Goal: Task Accomplishment & Management: Complete application form

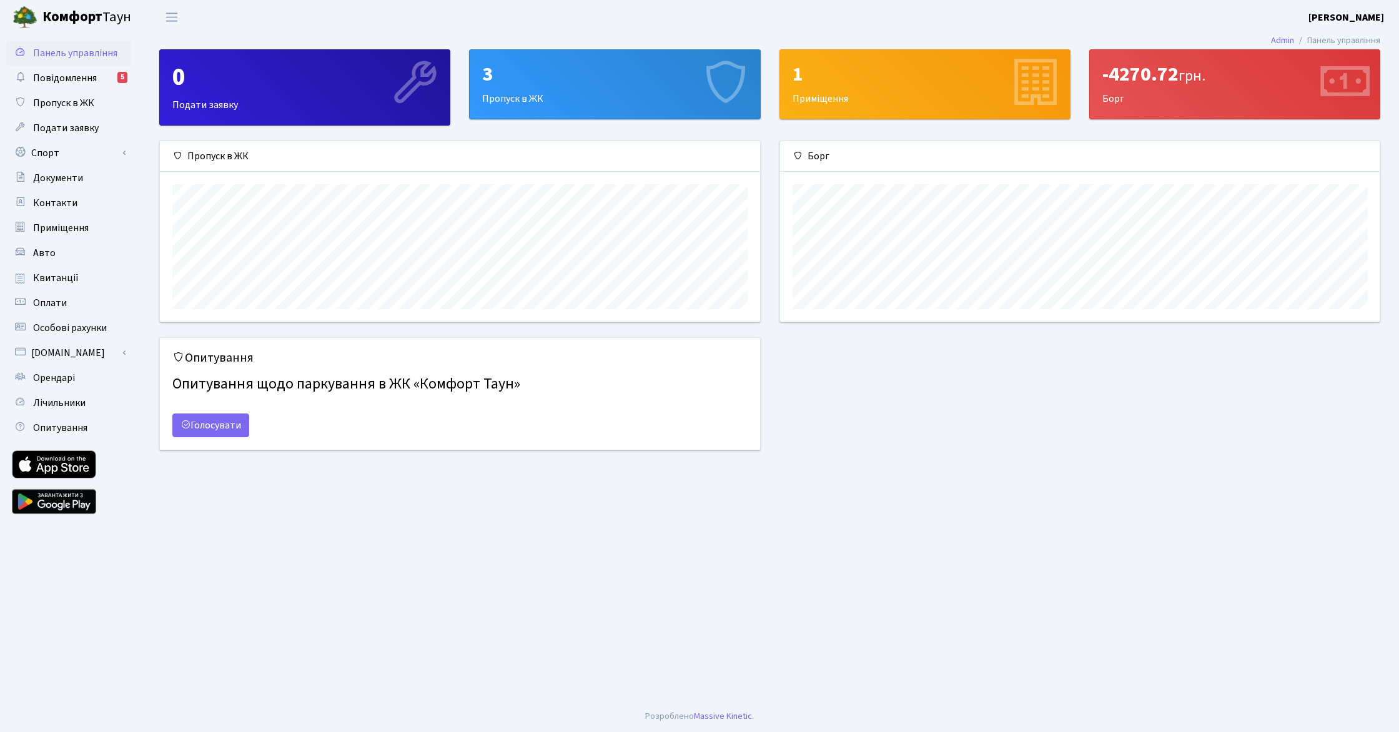
scroll to position [181, 600]
click at [78, 382] on link "Орендарі" at bounding box center [68, 377] width 125 height 25
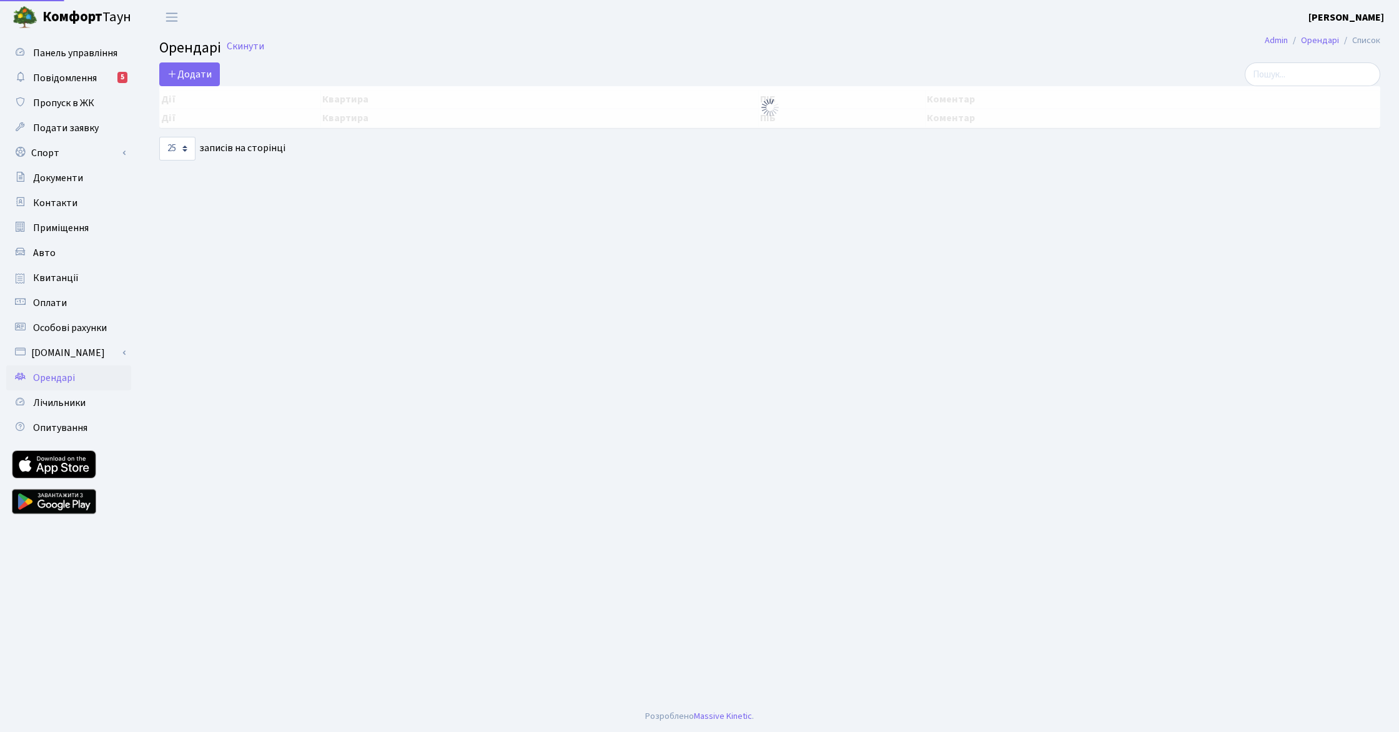
select select "25"
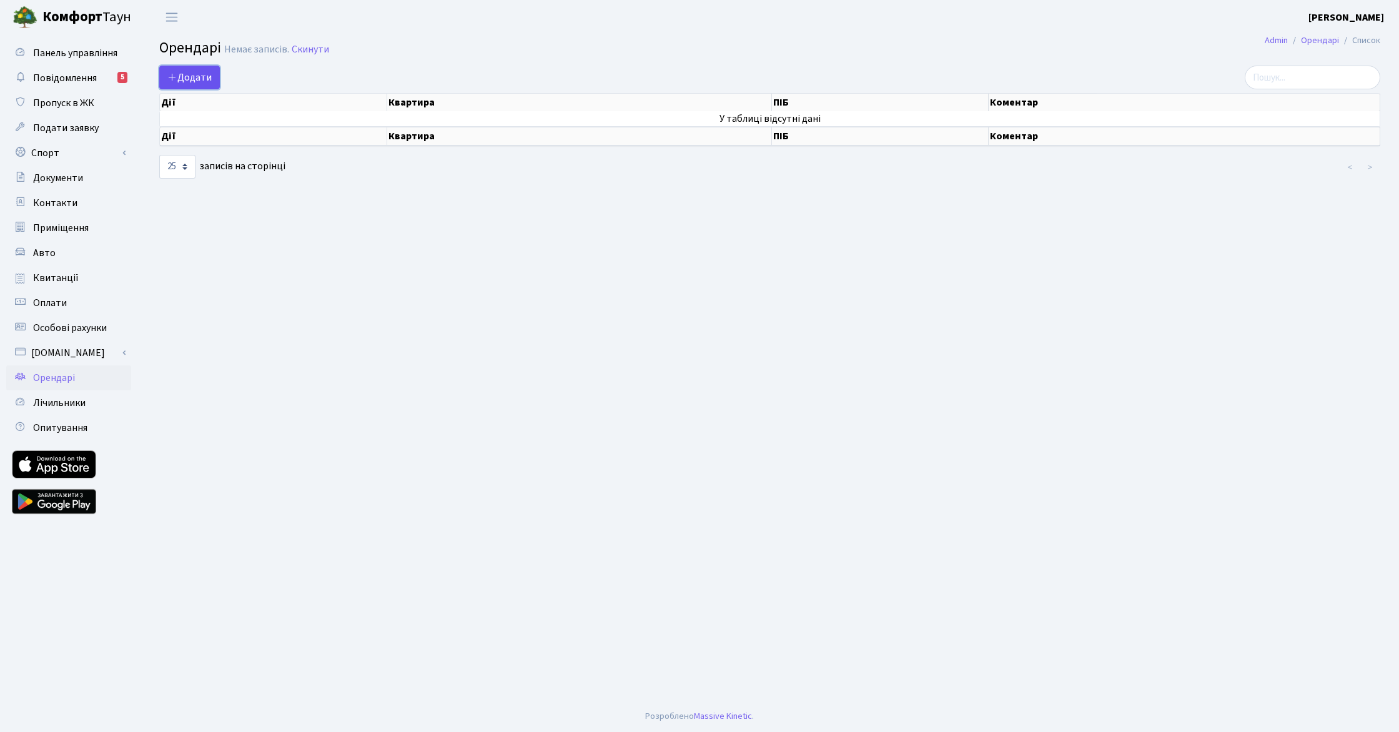
click at [192, 79] on span "Додати" at bounding box center [189, 78] width 44 height 14
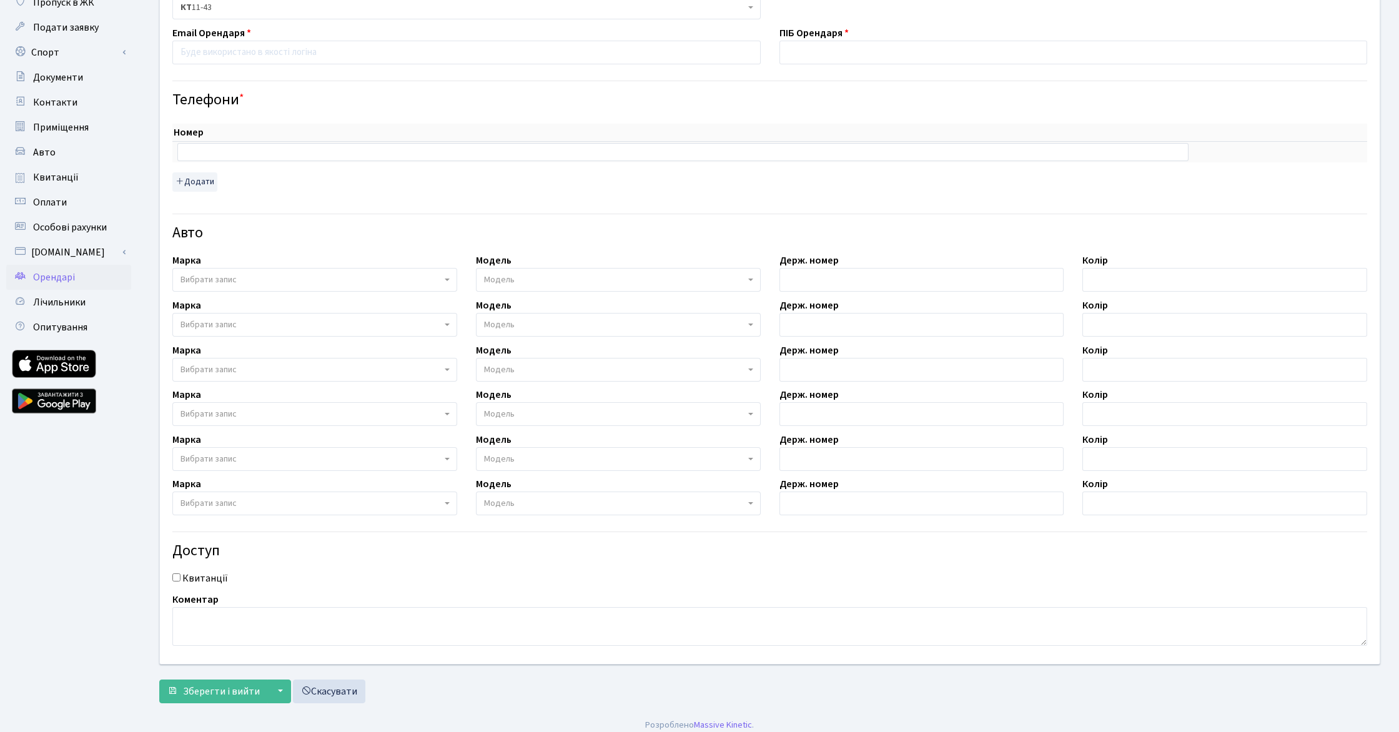
scroll to position [99, 0]
click at [176, 581] on input "Квитанції" at bounding box center [176, 579] width 8 height 8
checkbox input "true"
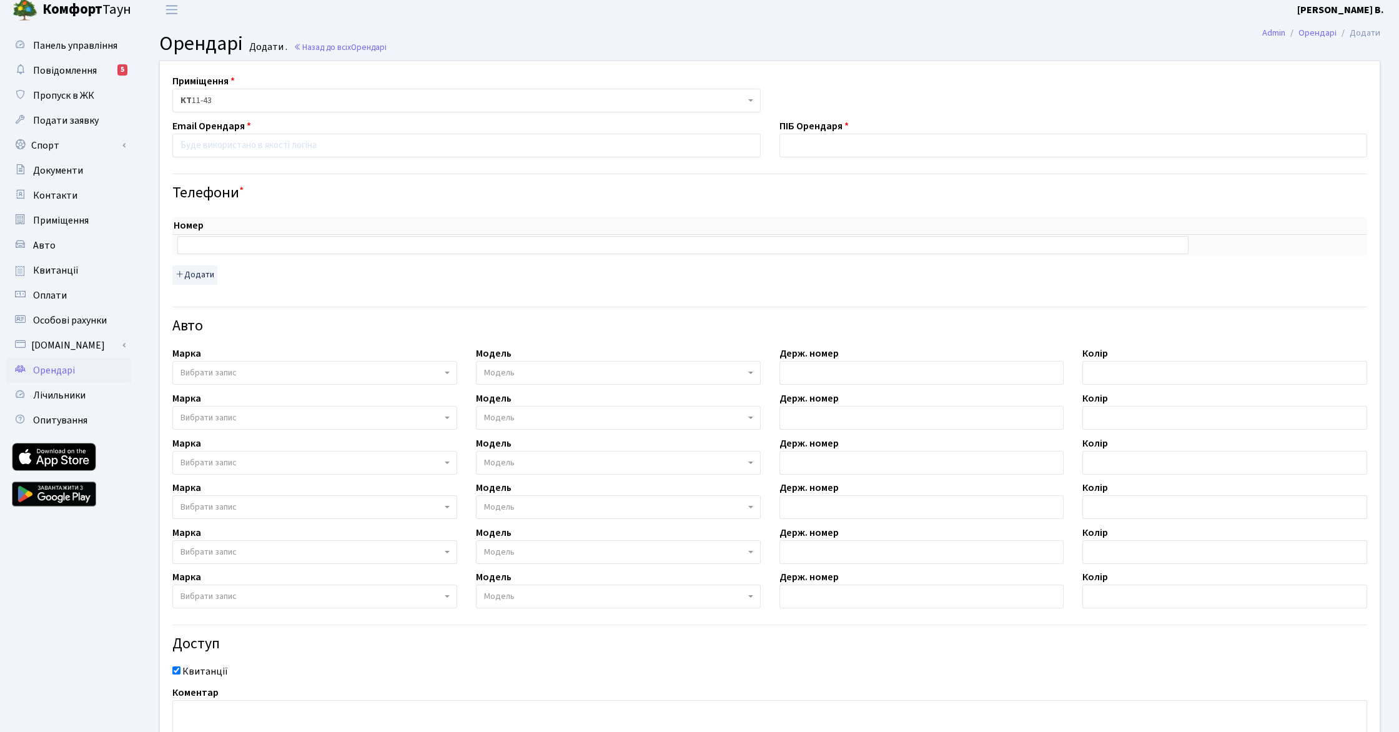
scroll to position [0, 0]
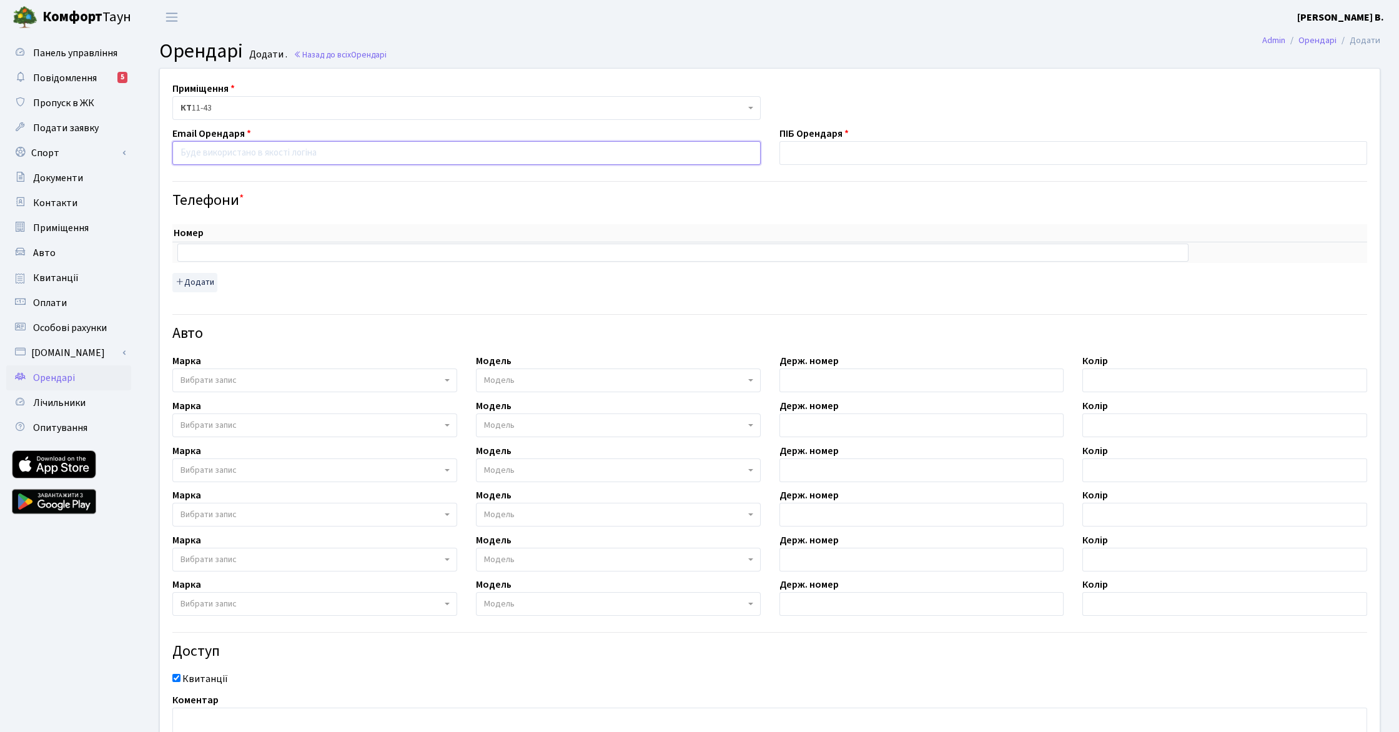
click at [225, 158] on input "email" at bounding box center [466, 153] width 588 height 24
type input "bomjoe97@gmail.com"
click at [207, 251] on input "text" at bounding box center [682, 252] width 1011 height 17
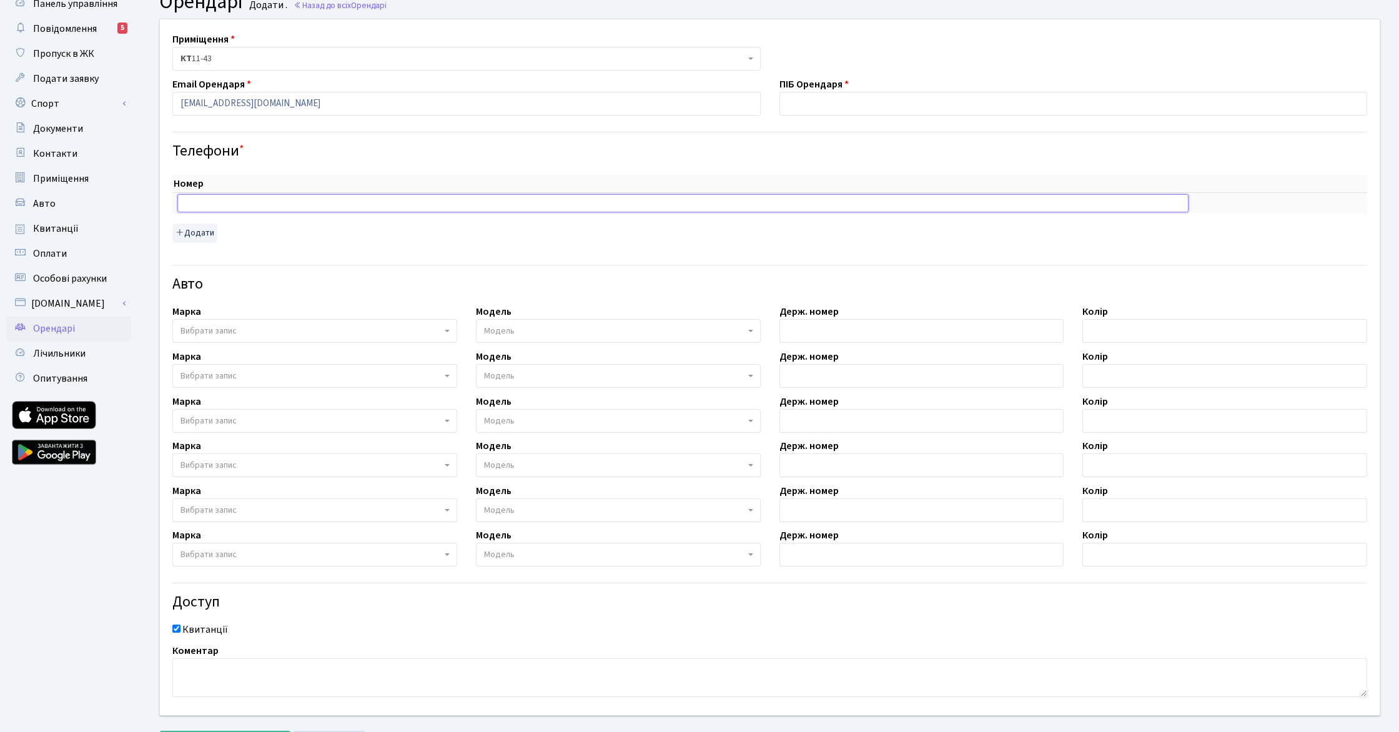
scroll to position [109, 0]
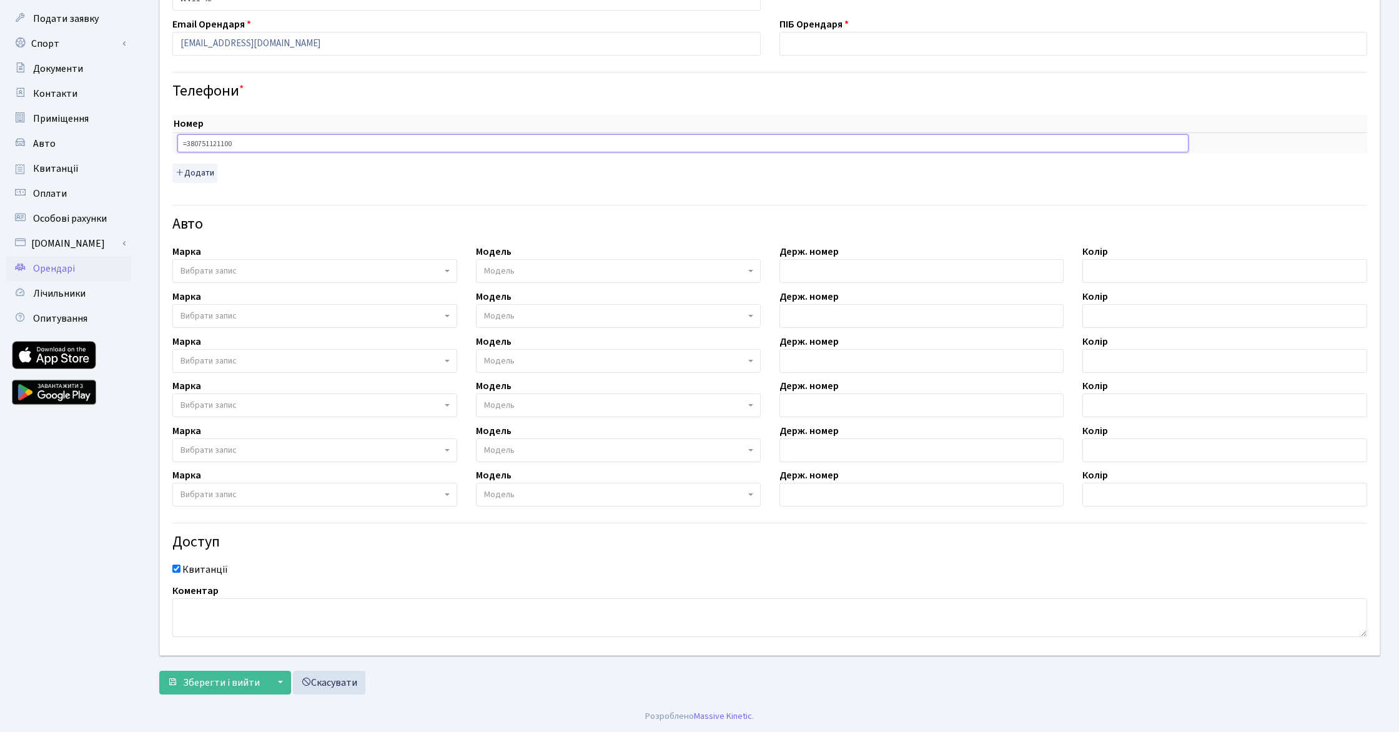
click at [182, 142] on input "=380751121100" at bounding box center [682, 142] width 1011 height 17
click at [185, 143] on input "=380751121100" at bounding box center [682, 142] width 1011 height 17
type input "+380751121100"
click at [342, 99] on h4 "Телефони *" at bounding box center [769, 91] width 1195 height 18
click at [203, 170] on button "Додати" at bounding box center [194, 174] width 45 height 19
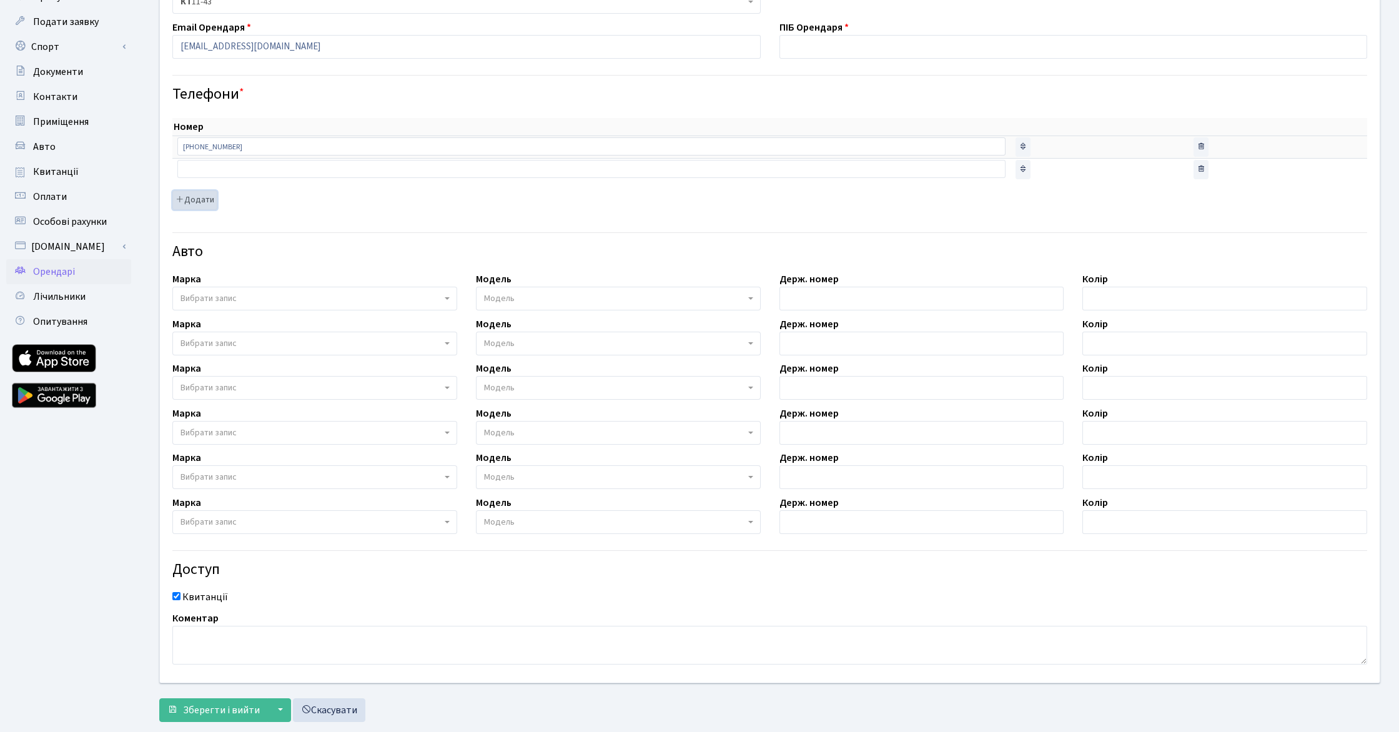
scroll to position [104, 0]
click at [290, 213] on div "Номер sort item delete item +380751121100 sort item delete item sort item delet…" at bounding box center [770, 162] width 1214 height 113
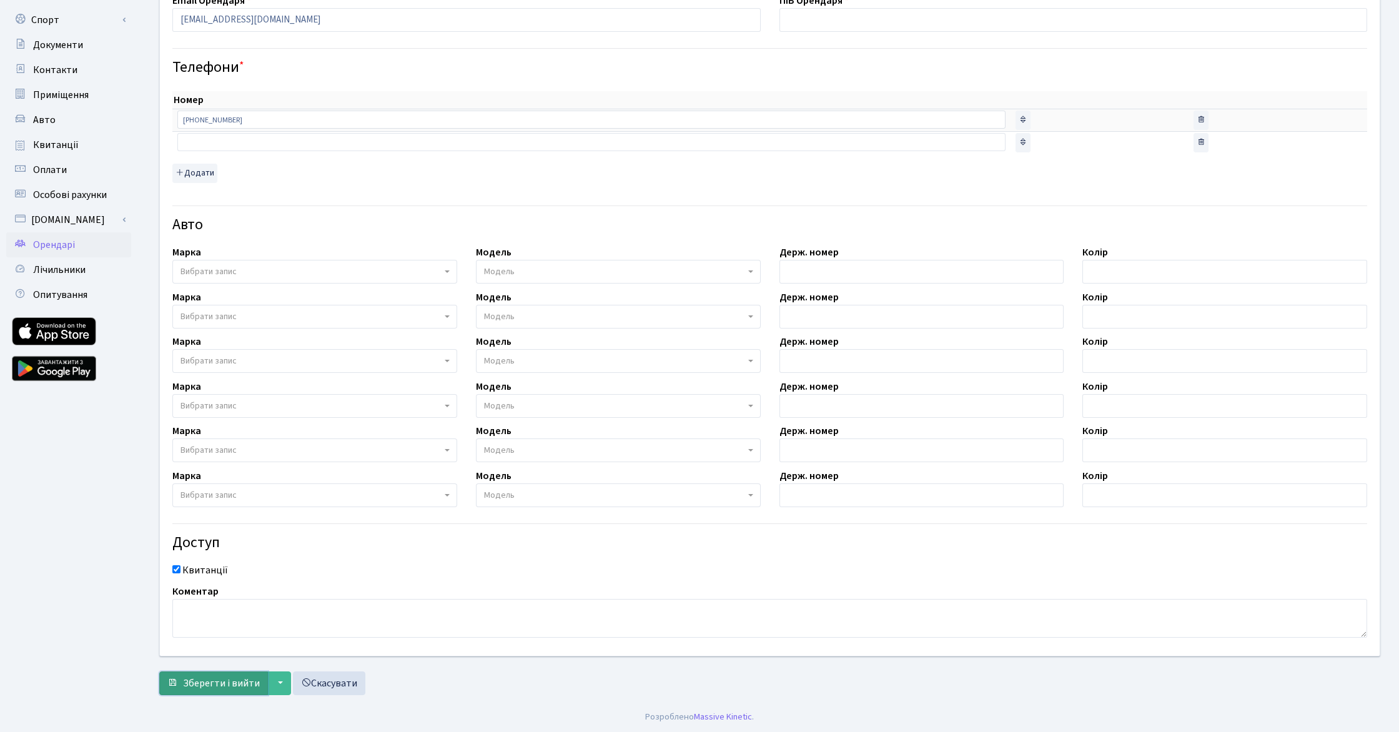
click at [230, 684] on span "Зберегти і вийти" at bounding box center [221, 683] width 77 height 14
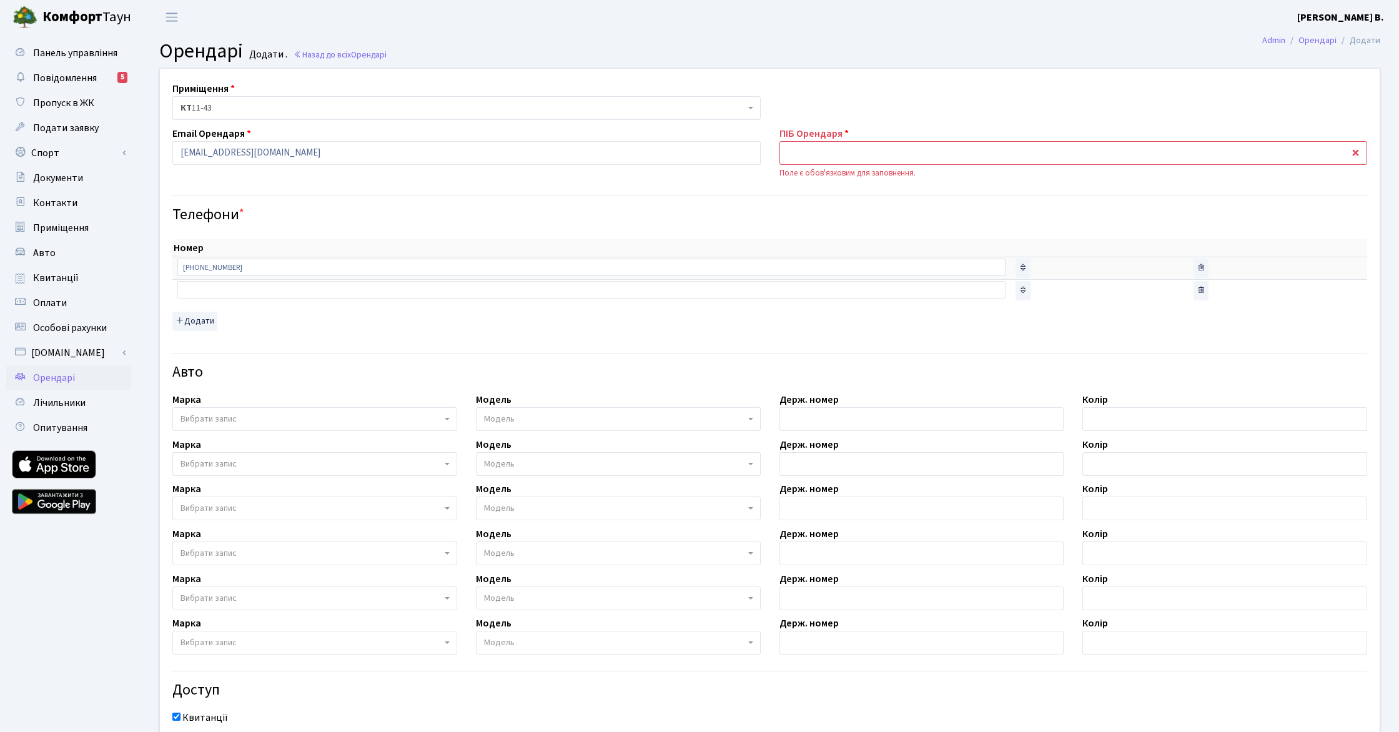
click at [1357, 151] on input "text" at bounding box center [1073, 153] width 588 height 24
click at [1240, 97] on div "Приміщення <b>КТ</b>&nbsp;&nbsp;&nbsp;&nbsp;11-43 КТ 11-43 Email Орендаря bomjo…" at bounding box center [770, 436] width 1239 height 735
click at [818, 157] on input "text" at bounding box center [1073, 153] width 588 height 24
type input "<"
type input "Беркиль Соф"
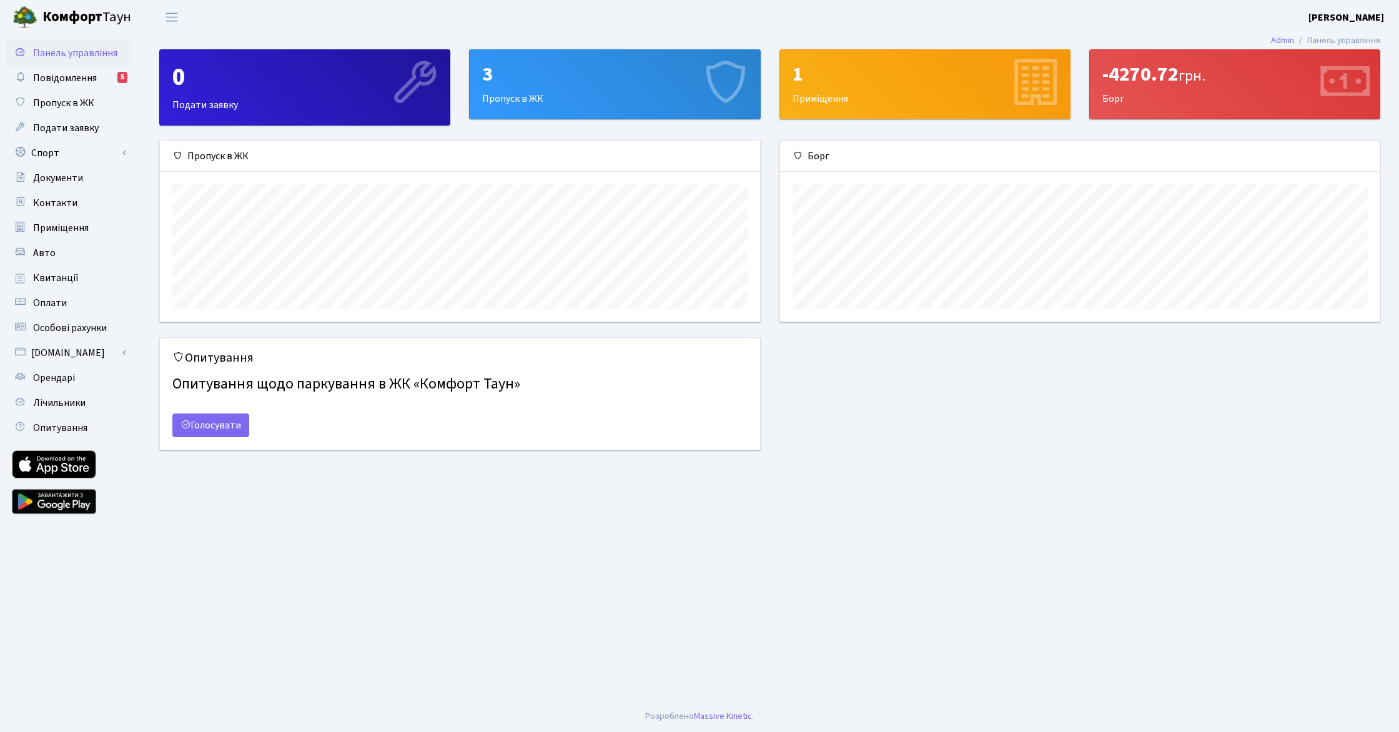
scroll to position [181, 600]
click at [66, 375] on span "Орендарі" at bounding box center [54, 378] width 42 height 14
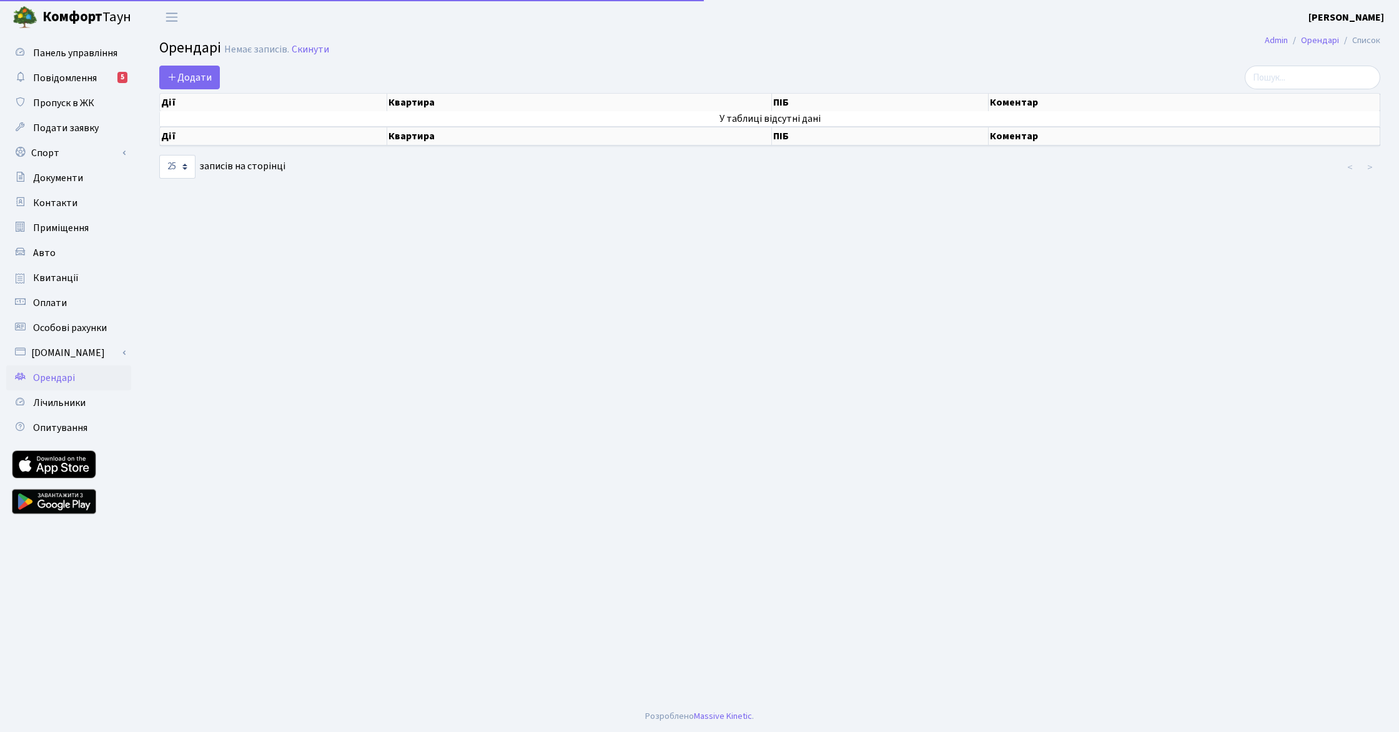
select select "25"
click at [200, 74] on span "Додати" at bounding box center [189, 78] width 44 height 14
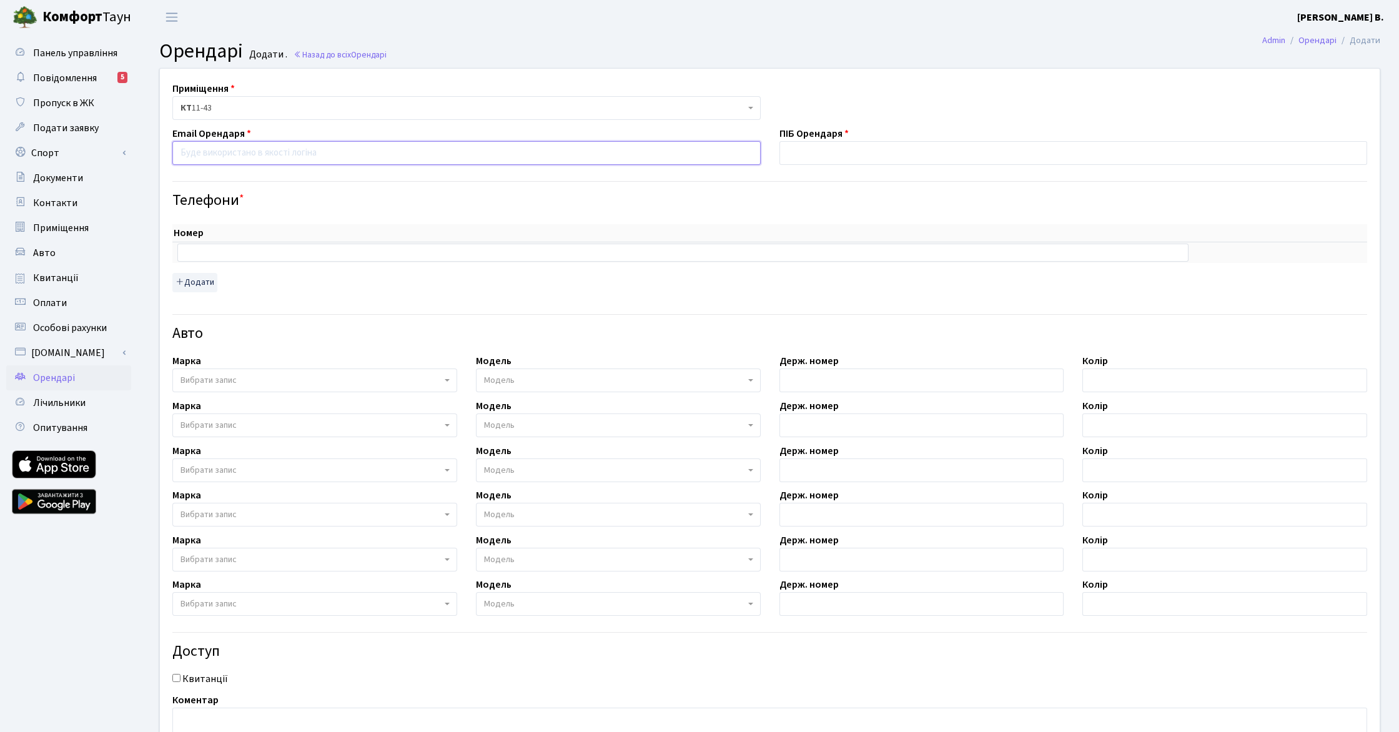
click at [246, 158] on input "email" at bounding box center [466, 153] width 588 height 24
click at [176, 680] on input "Квитанції" at bounding box center [176, 678] width 8 height 8
checkbox input "true"
click at [237, 152] on input "email" at bounding box center [466, 153] width 588 height 24
type input "и"
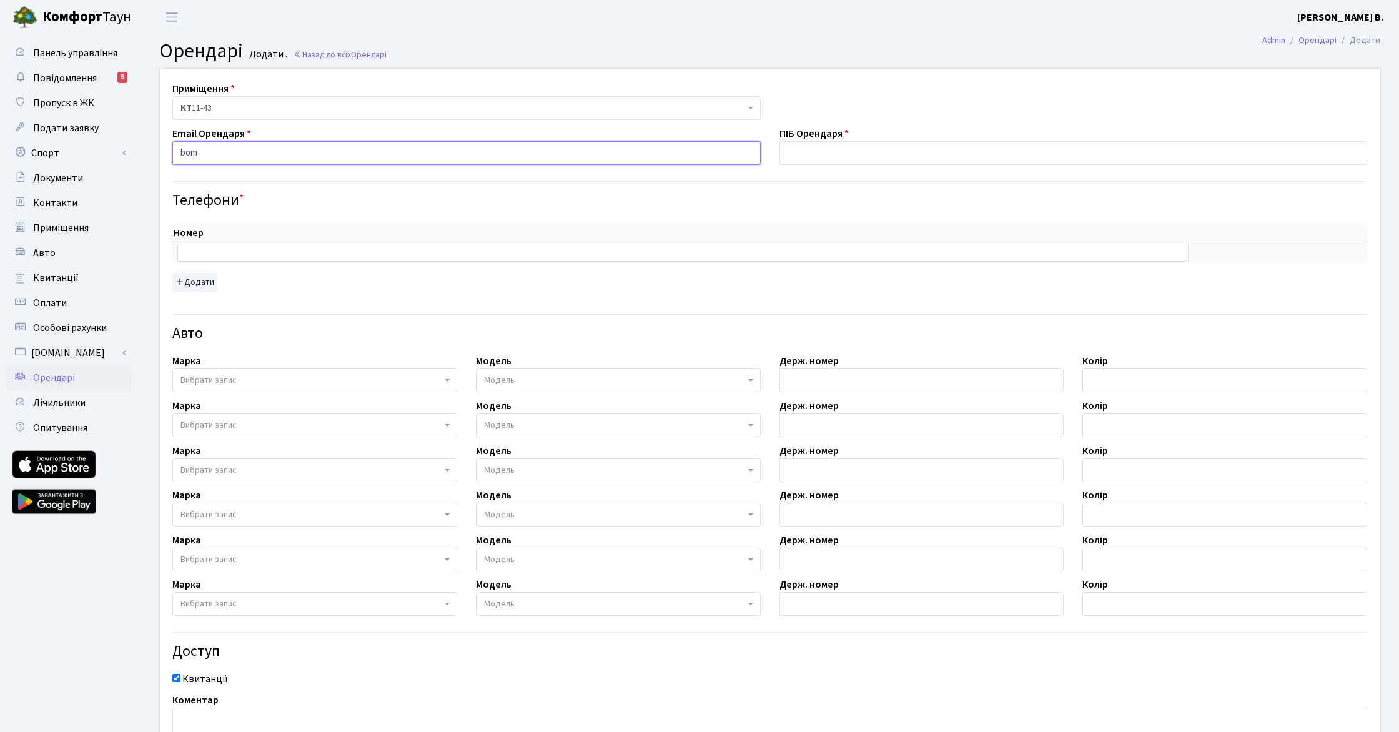
scroll to position [7, 0]
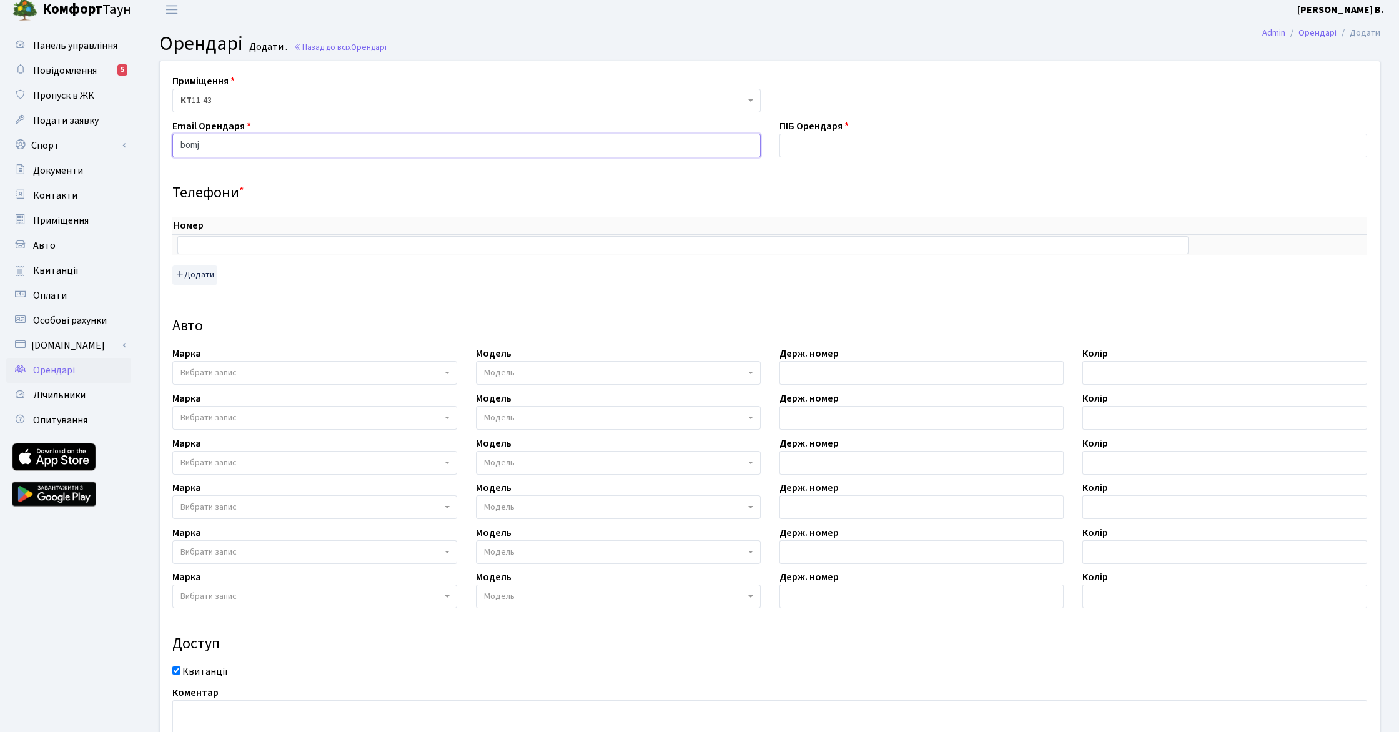
type input "[EMAIL_ADDRESS][DOMAIN_NAME]"
click at [305, 245] on input "text" at bounding box center [682, 244] width 1011 height 17
type input "f"
type input "'"
type input "0751121100"
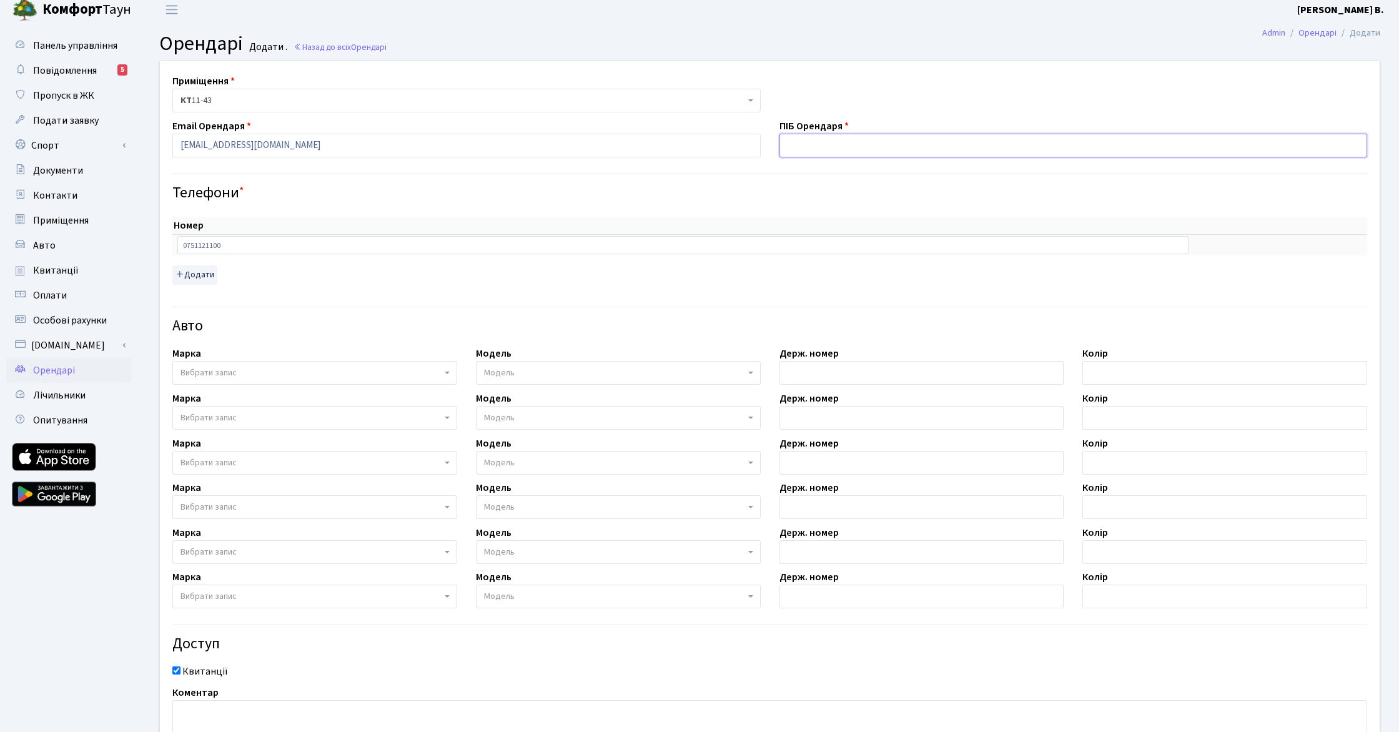
click at [981, 144] on input "text" at bounding box center [1073, 146] width 588 height 24
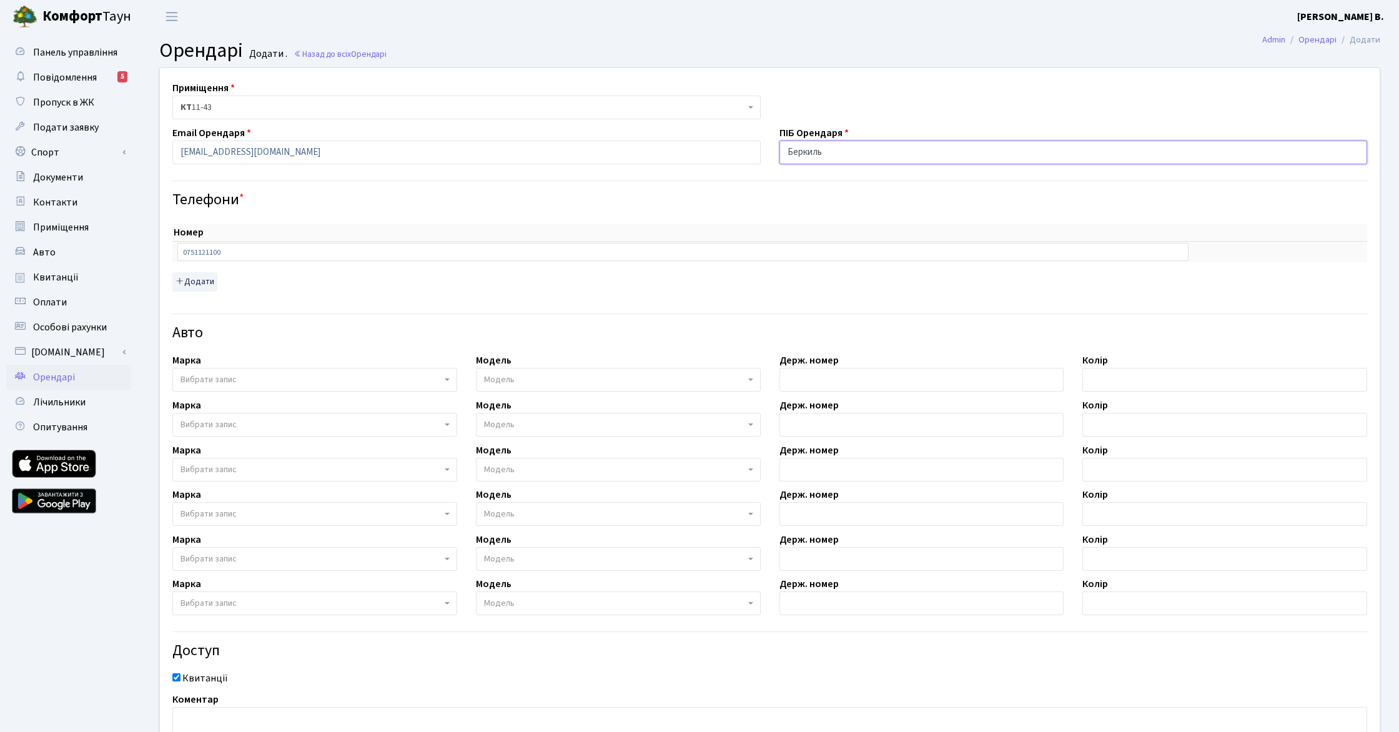
scroll to position [2, 0]
click at [813, 153] on input "Беркиль" at bounding box center [1073, 151] width 588 height 24
click at [835, 154] on input "Беркіль" at bounding box center [1073, 152] width 588 height 24
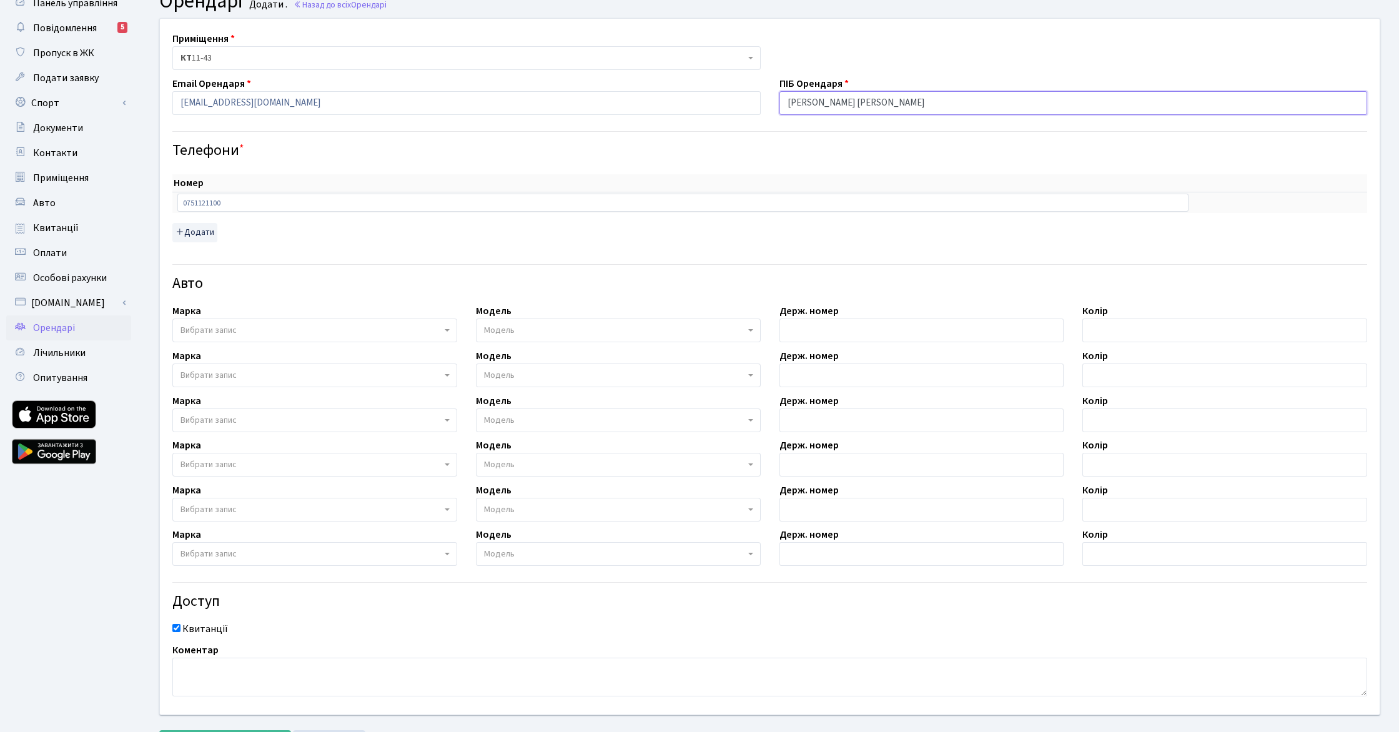
scroll to position [109, 0]
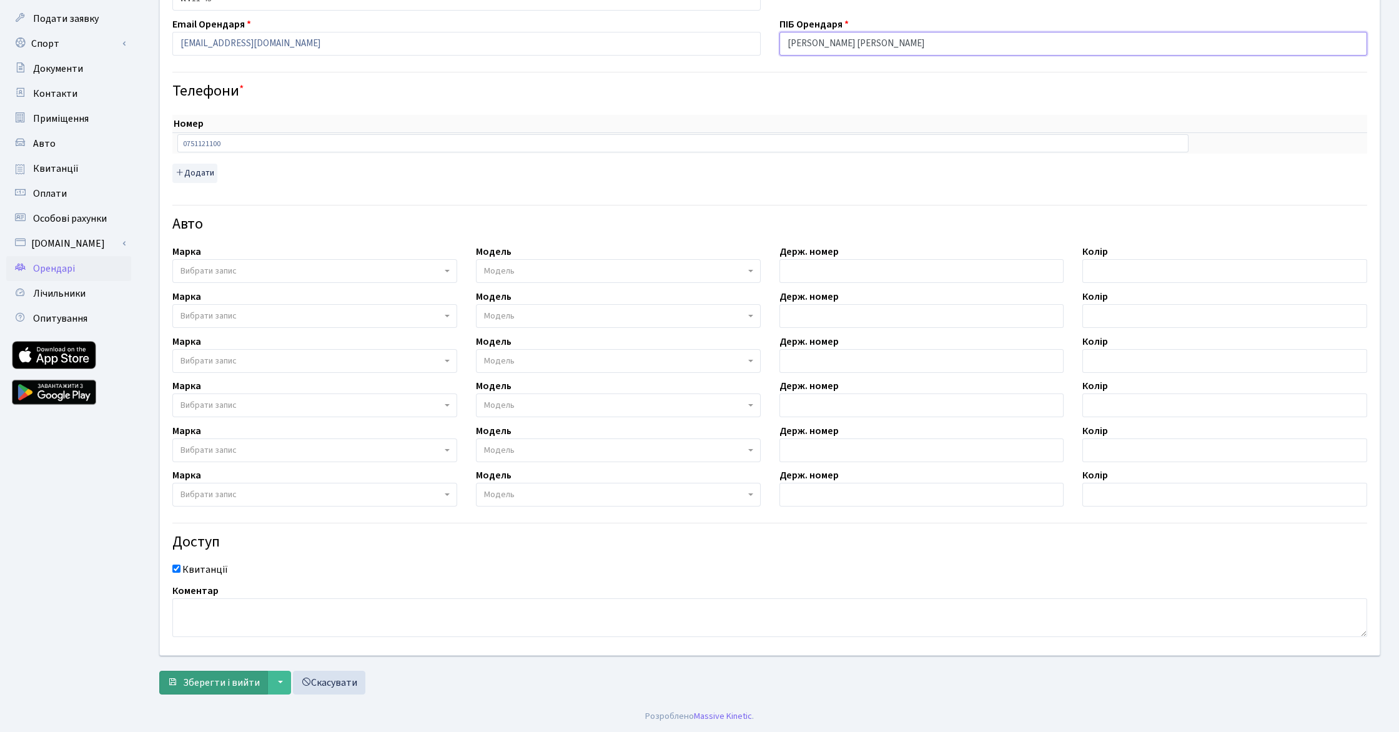
type input "Беркіль Соф'я Ігоревна"
click at [226, 681] on span "Зберегти і вийти" at bounding box center [221, 683] width 77 height 14
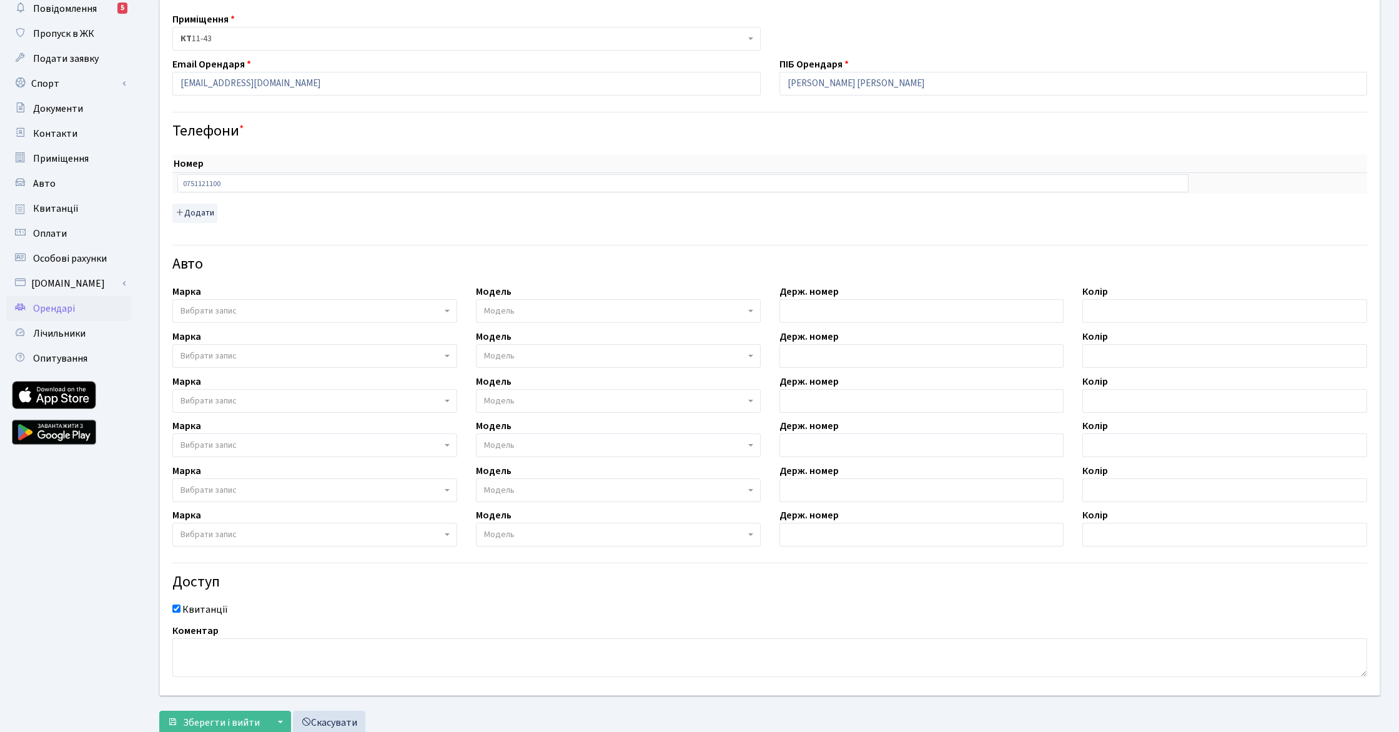
scroll to position [109, 0]
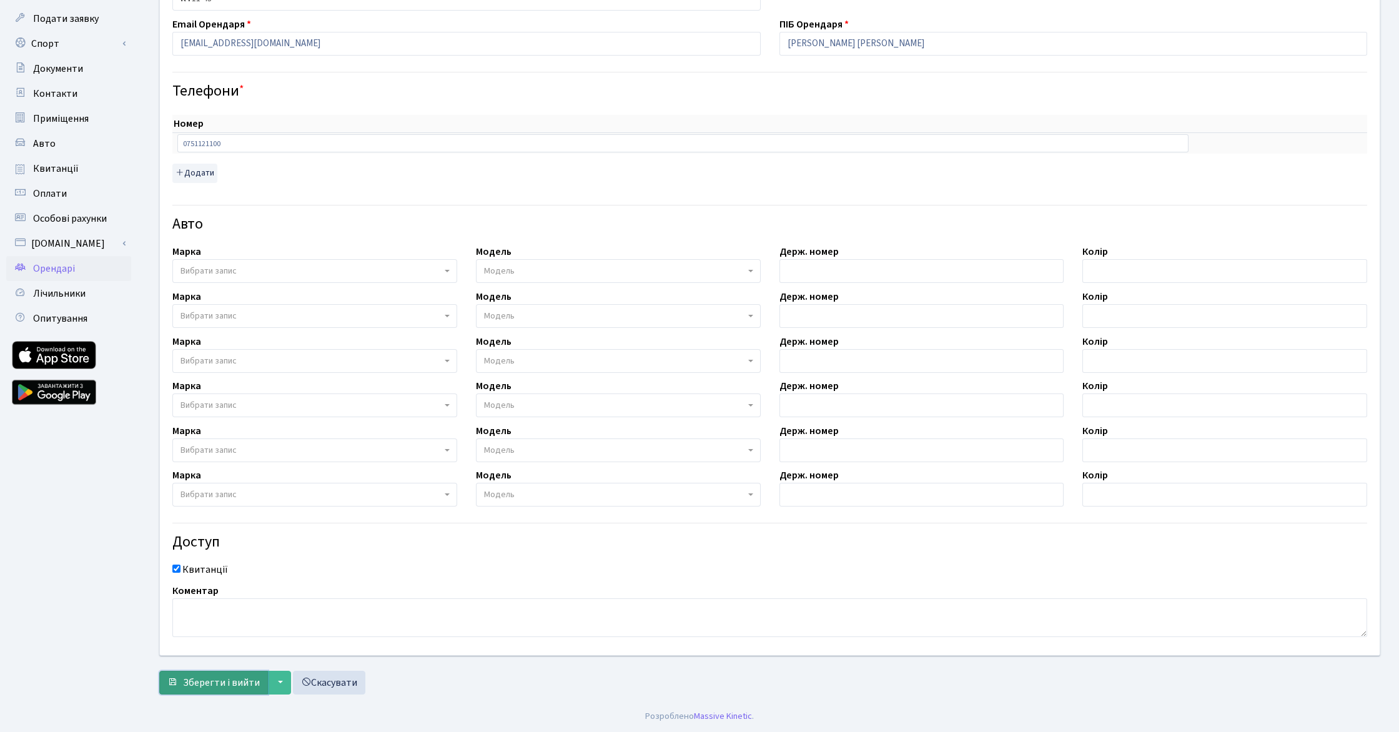
click at [222, 684] on span "Зберегти і вийти" at bounding box center [221, 683] width 77 height 14
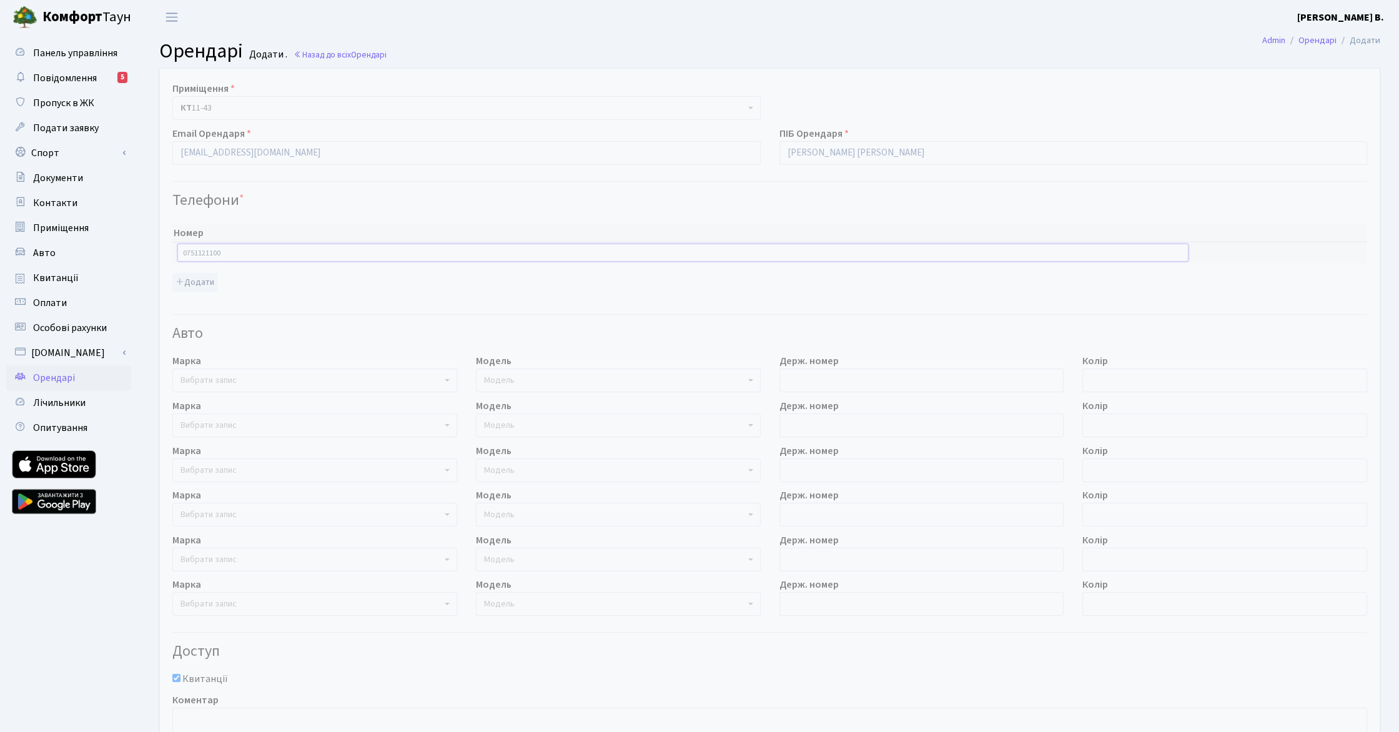
click at [183, 255] on input "0751121100" at bounding box center [682, 252] width 1011 height 17
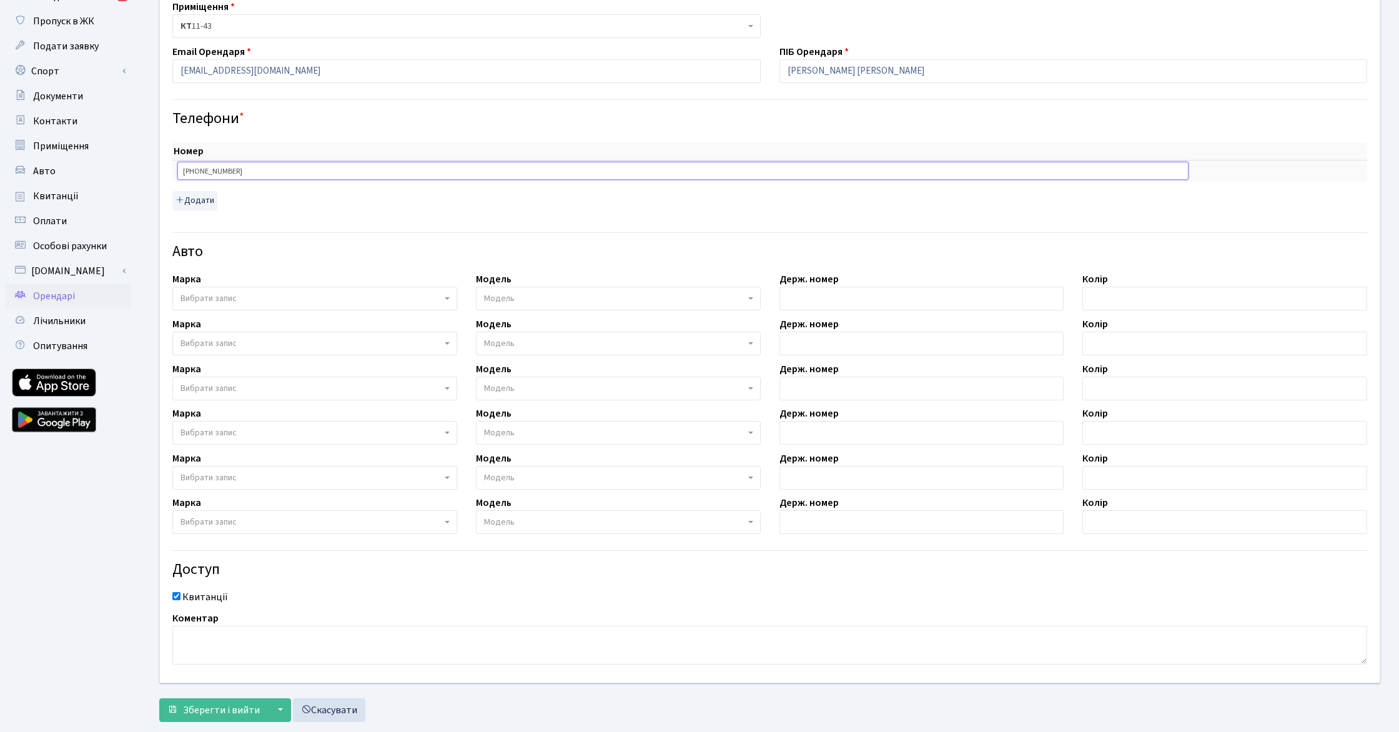
scroll to position [109, 0]
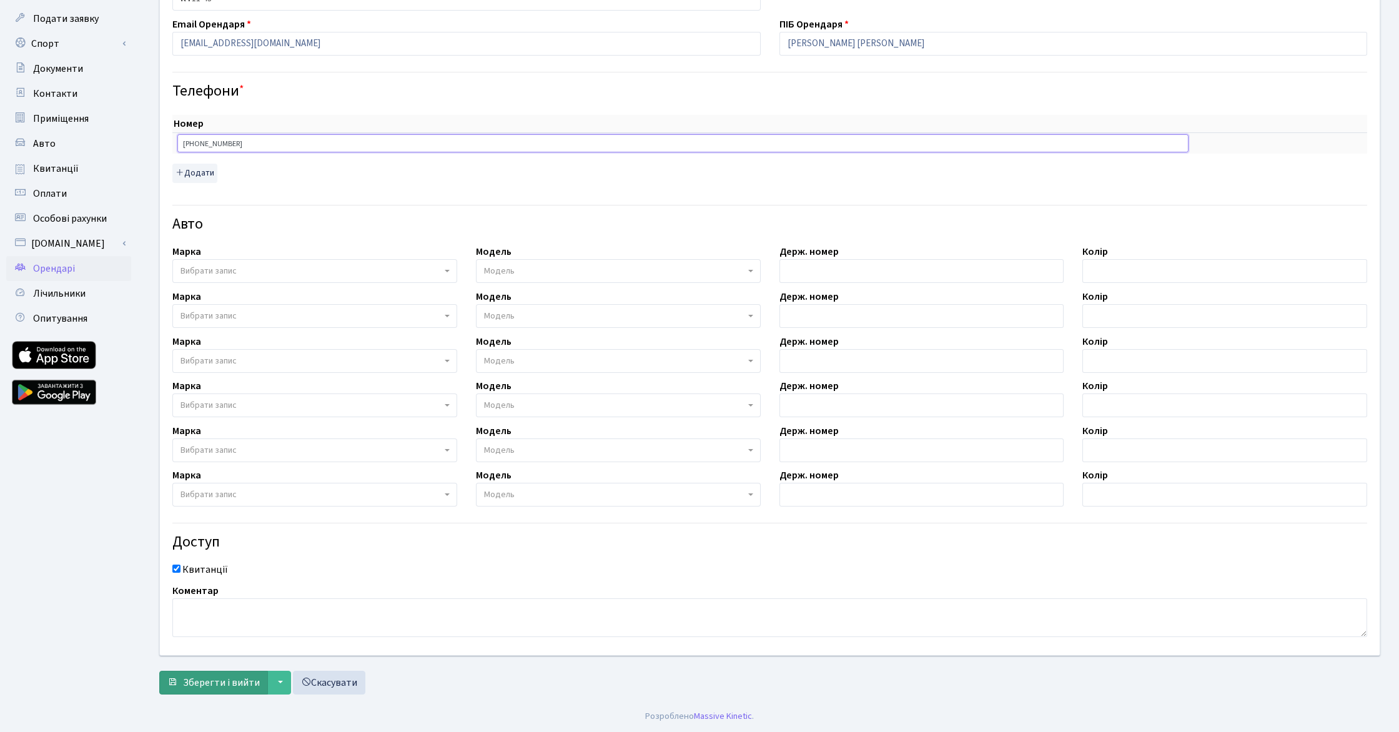
type input "+380751121100"
click at [224, 685] on span "Зберегти і вийти" at bounding box center [221, 683] width 77 height 14
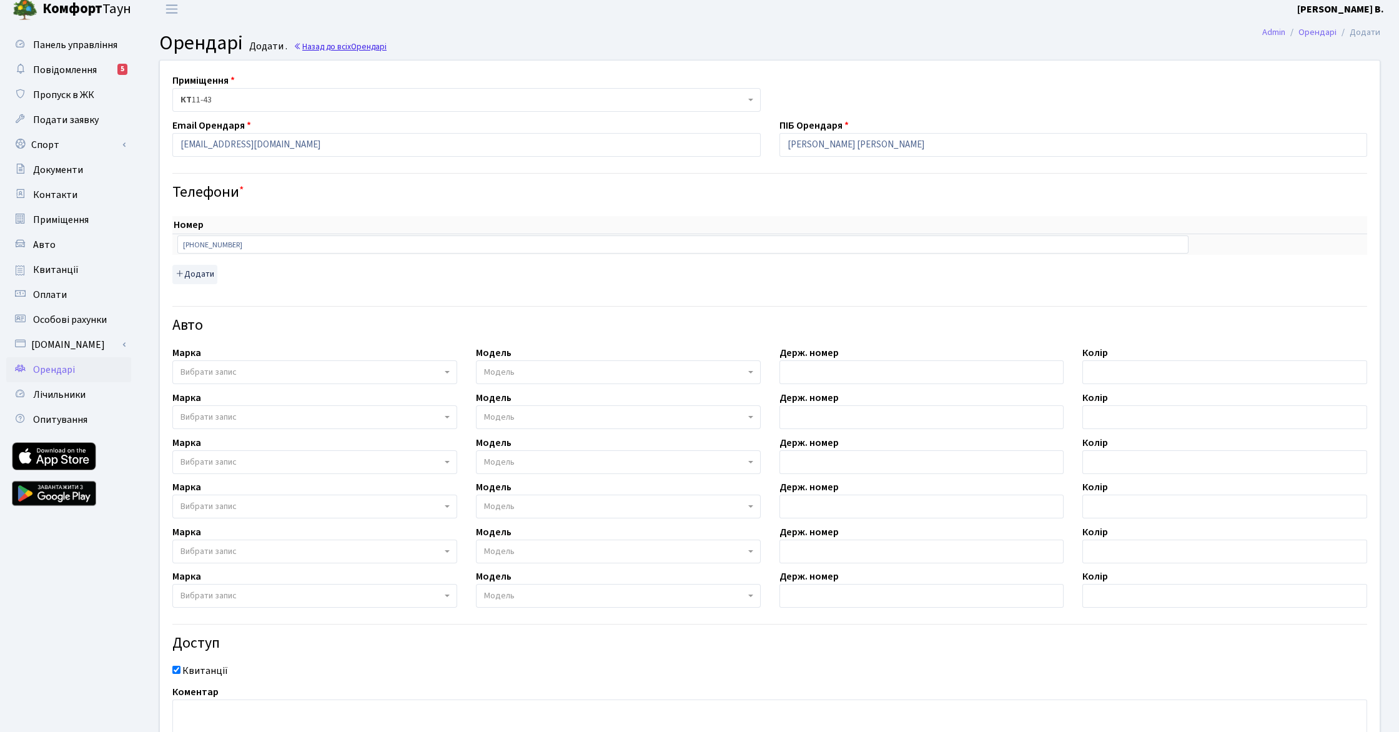
scroll to position [8, 0]
click at [324, 44] on link "Назад до всіх Орендарі" at bounding box center [340, 47] width 93 height 12
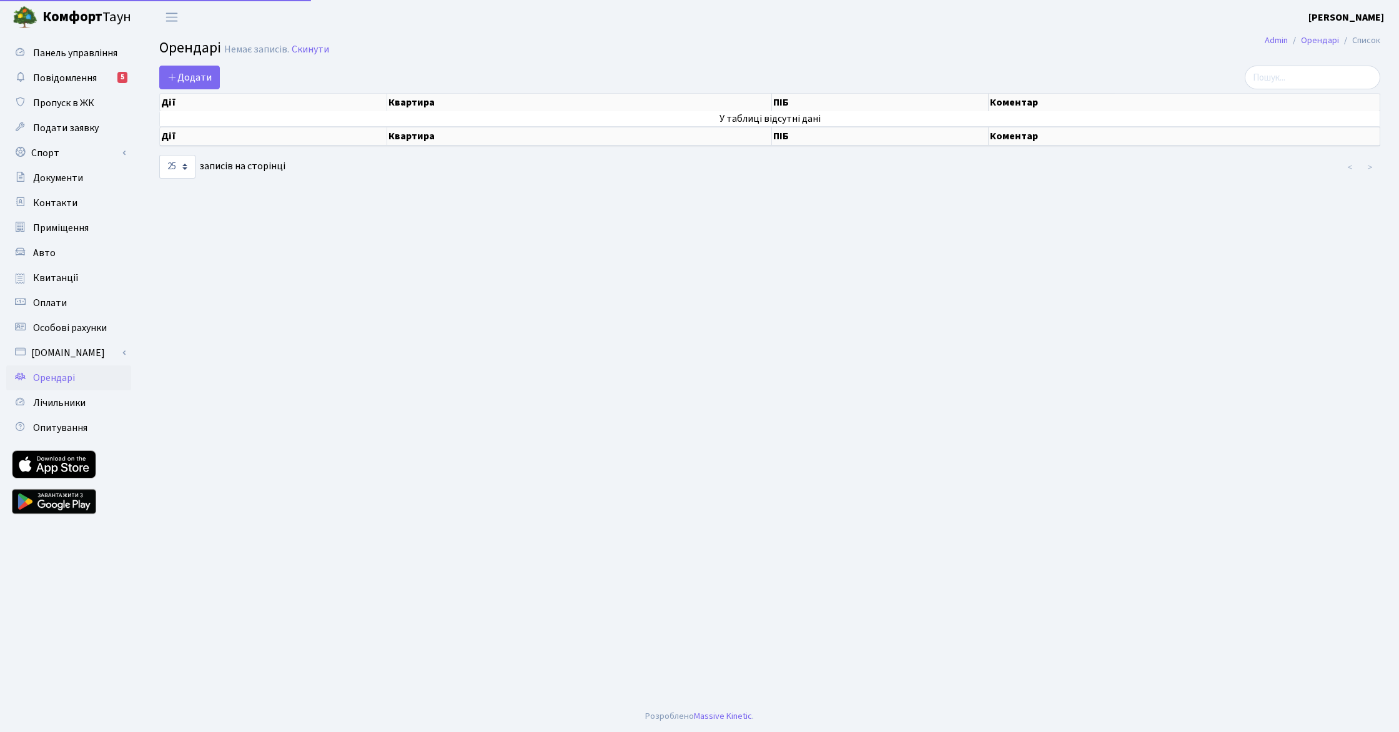
select select "25"
click at [233, 101] on th "Дії" at bounding box center [273, 102] width 227 height 17
click at [172, 114] on td "У таблиці відсутні дані" at bounding box center [770, 118] width 1220 height 15
click at [199, 77] on span "Додати" at bounding box center [189, 78] width 44 height 14
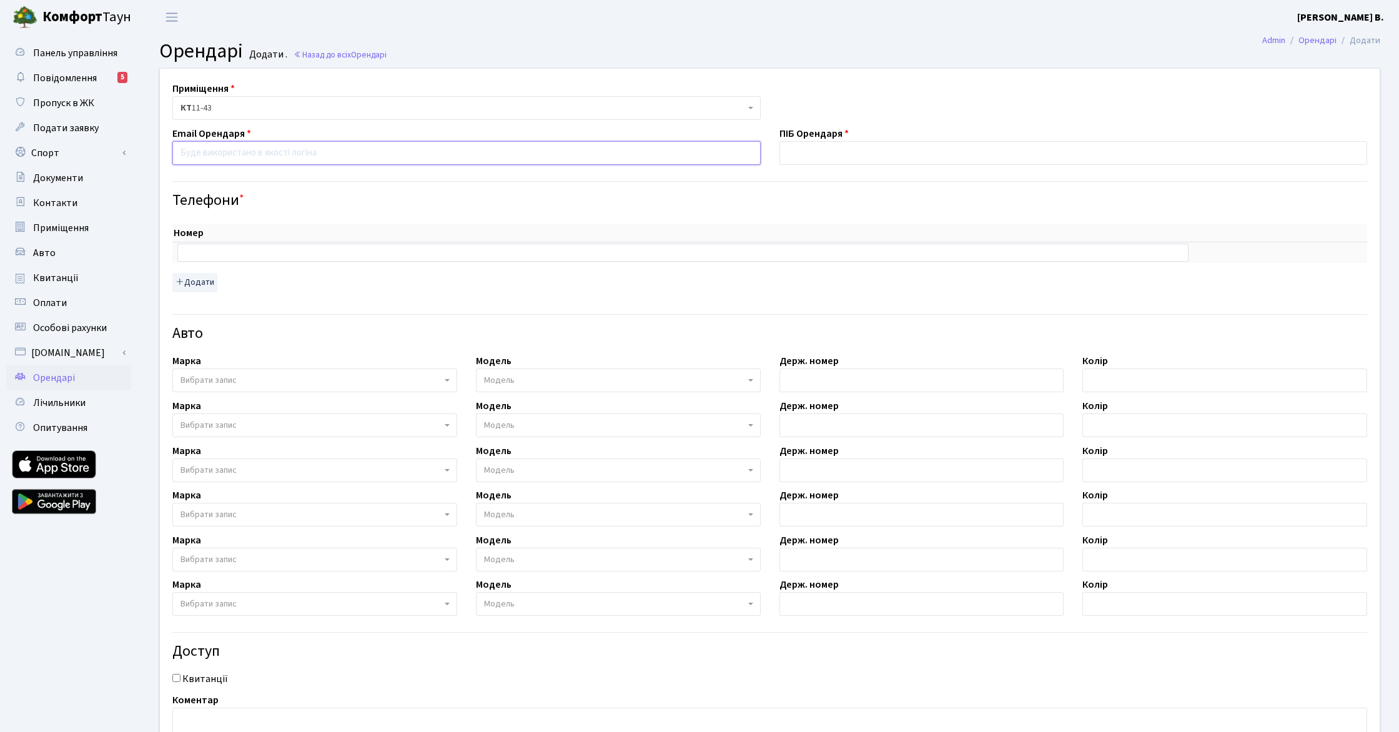
click at [287, 159] on input "email" at bounding box center [466, 153] width 588 height 24
type input "[EMAIL_ADDRESS][DOMAIN_NAME]"
click at [846, 153] on input "text" at bounding box center [1073, 153] width 588 height 24
type input "[PERSON_NAME] [PERSON_NAME]"
click at [560, 256] on input "text" at bounding box center [682, 252] width 1011 height 17
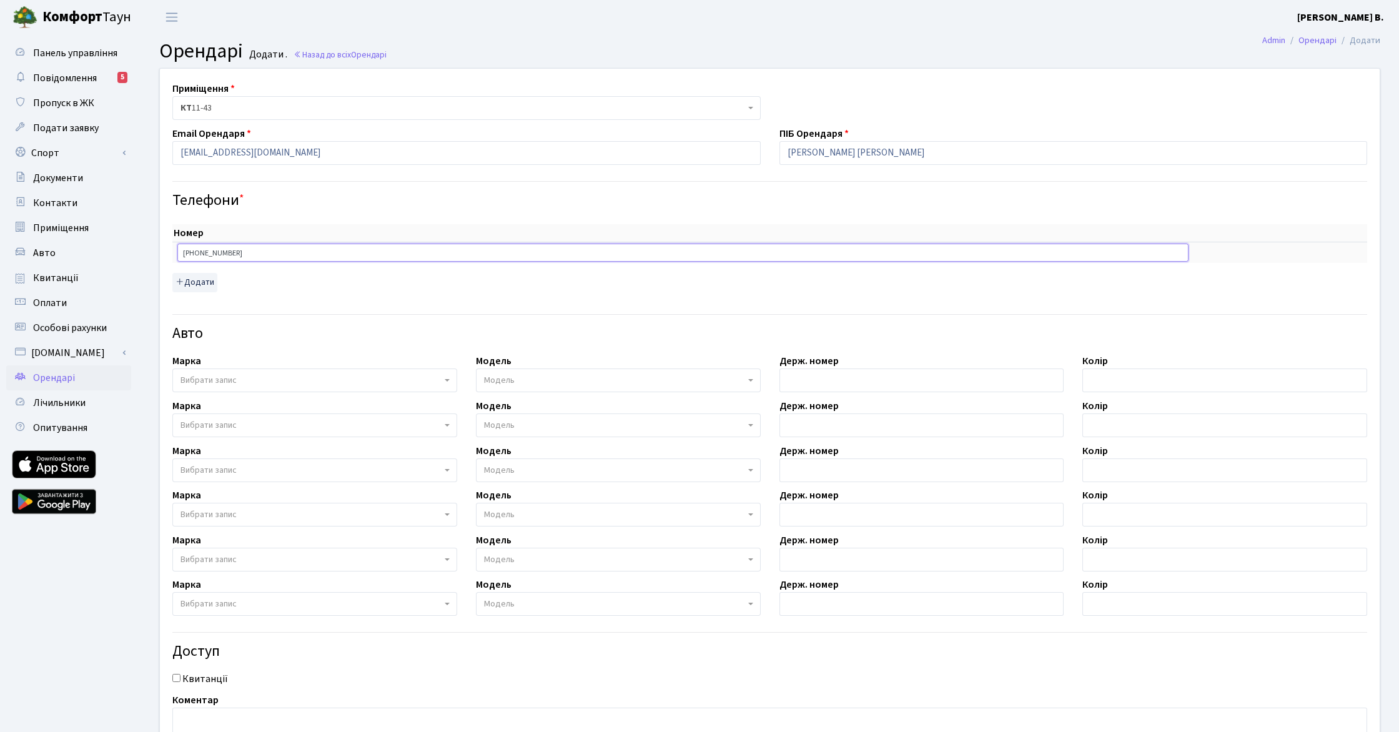
type input "[PHONE_NUMBER]"
click at [176, 679] on input "Квитанції" at bounding box center [176, 678] width 8 height 8
checkbox input "true"
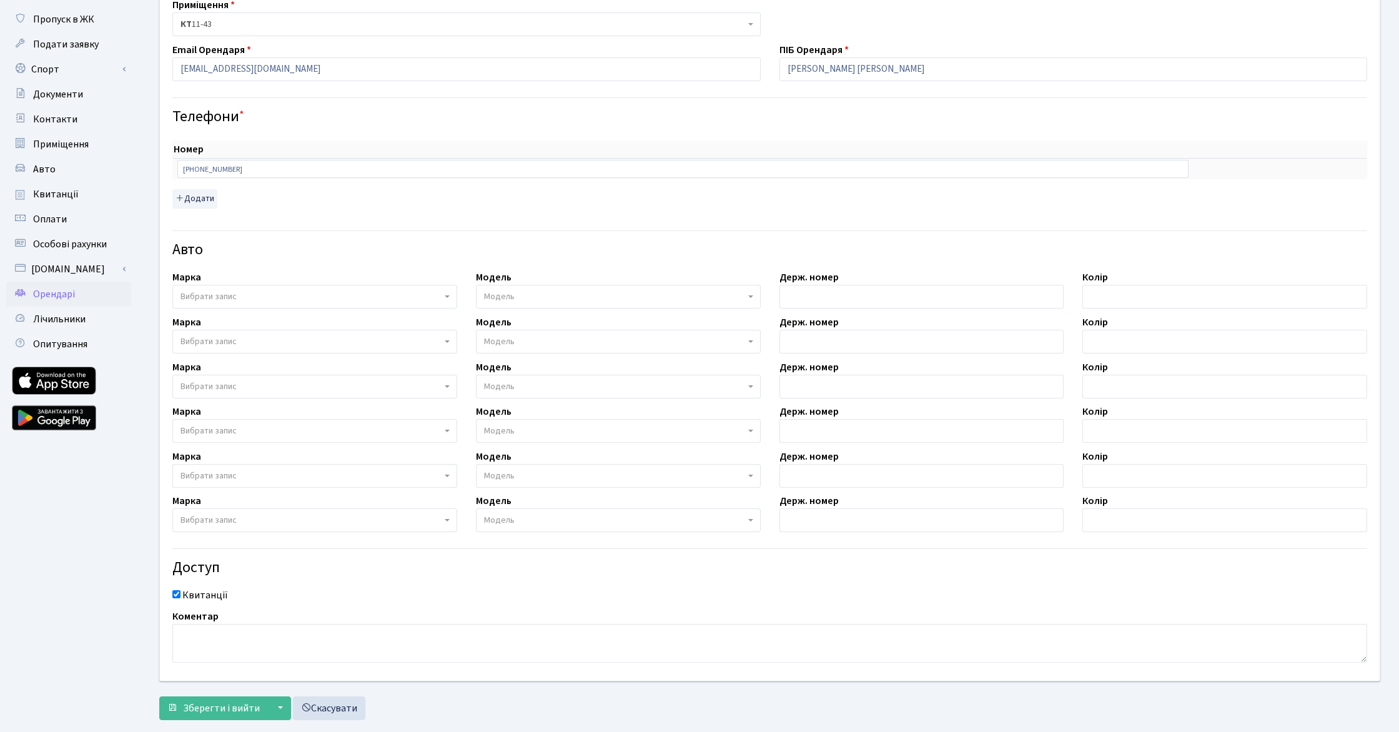
scroll to position [109, 0]
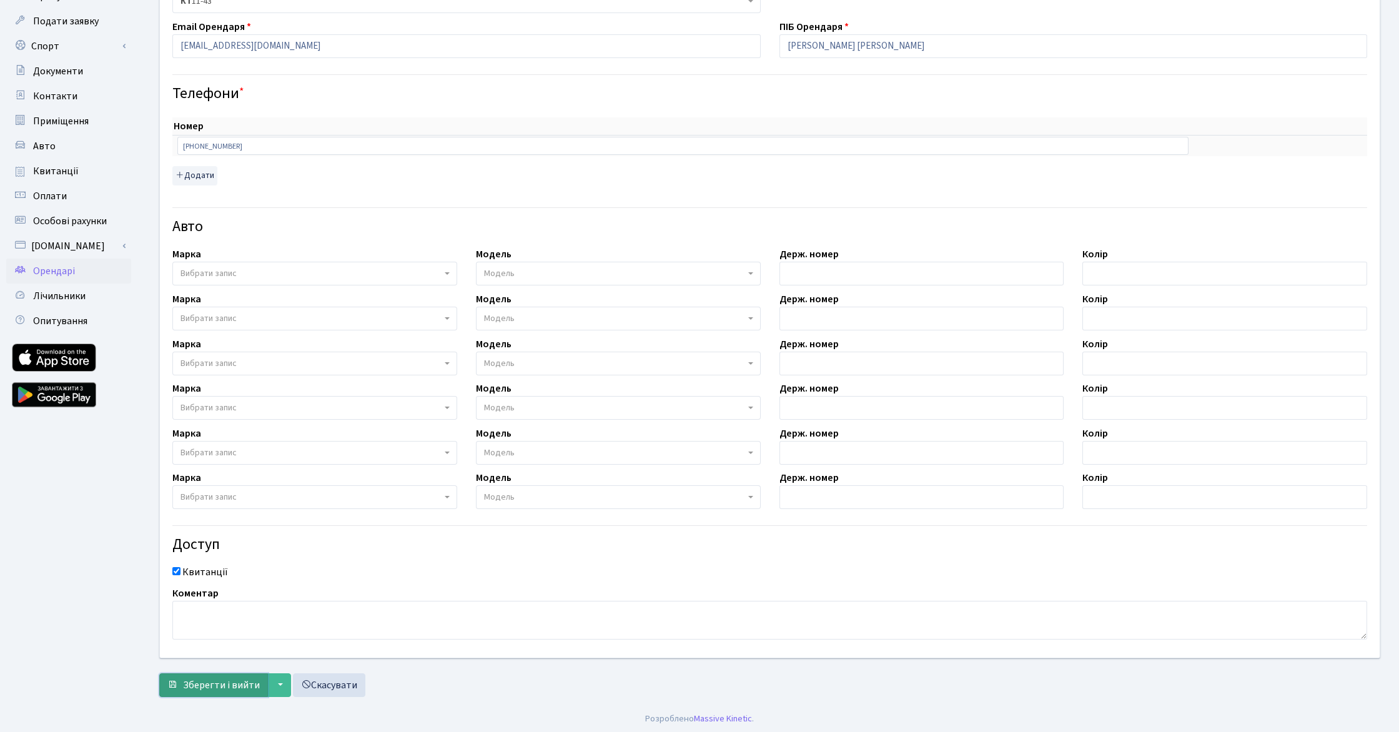
click at [199, 683] on span "Зберегти і вийти" at bounding box center [221, 685] width 77 height 14
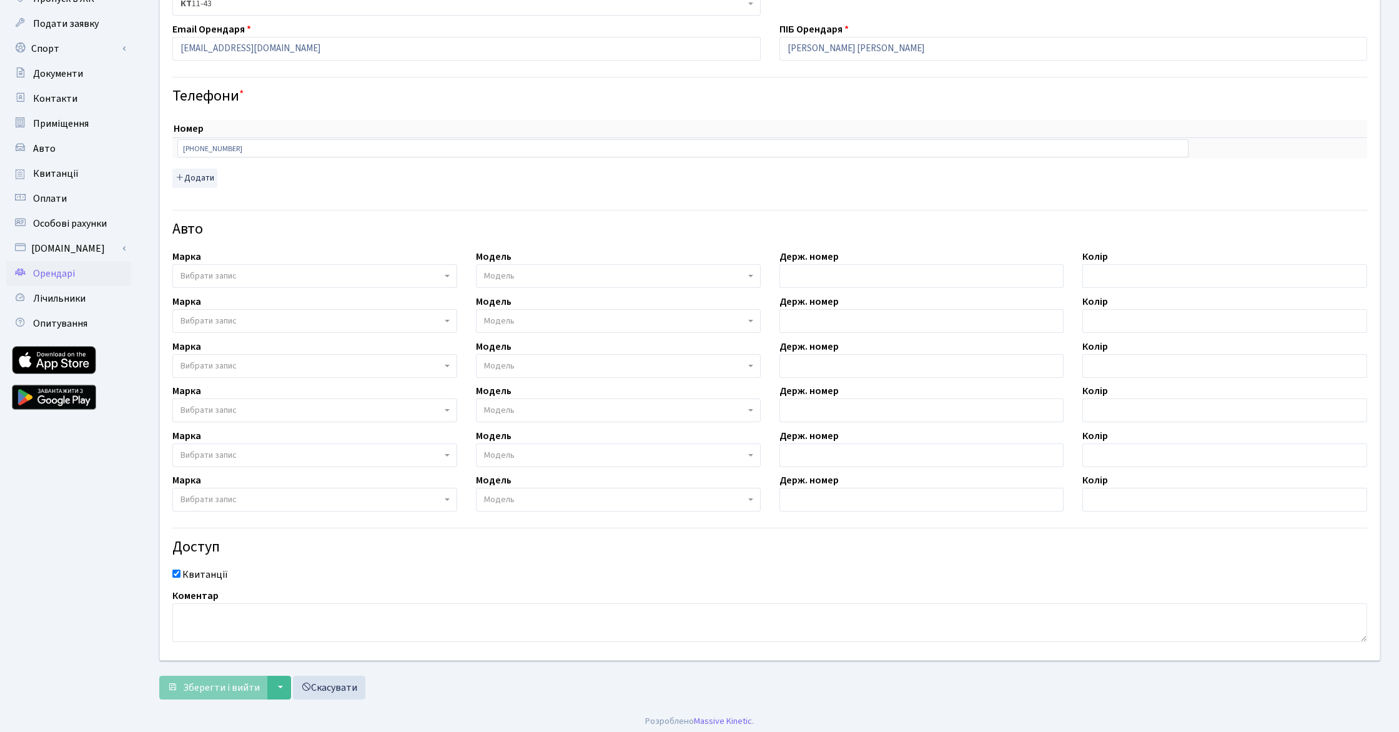
scroll to position [102, 0]
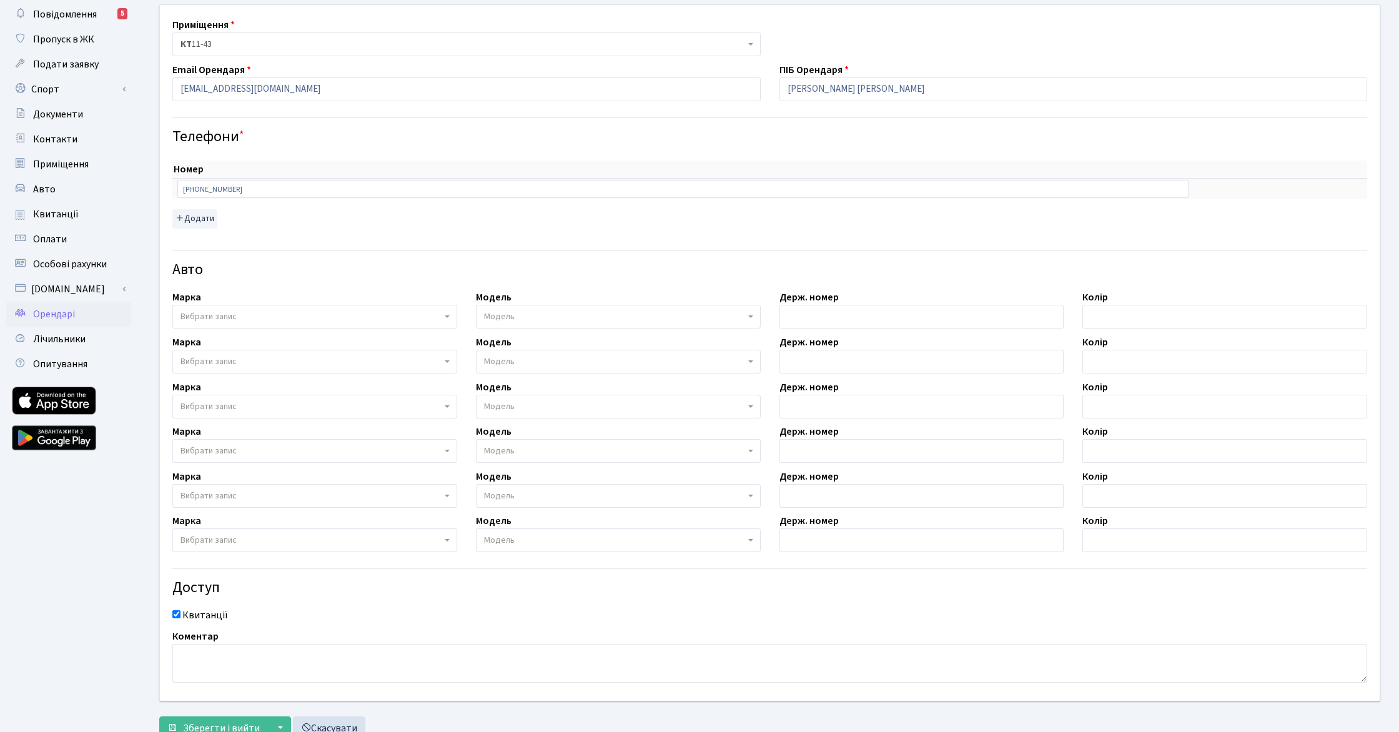
scroll to position [109, 0]
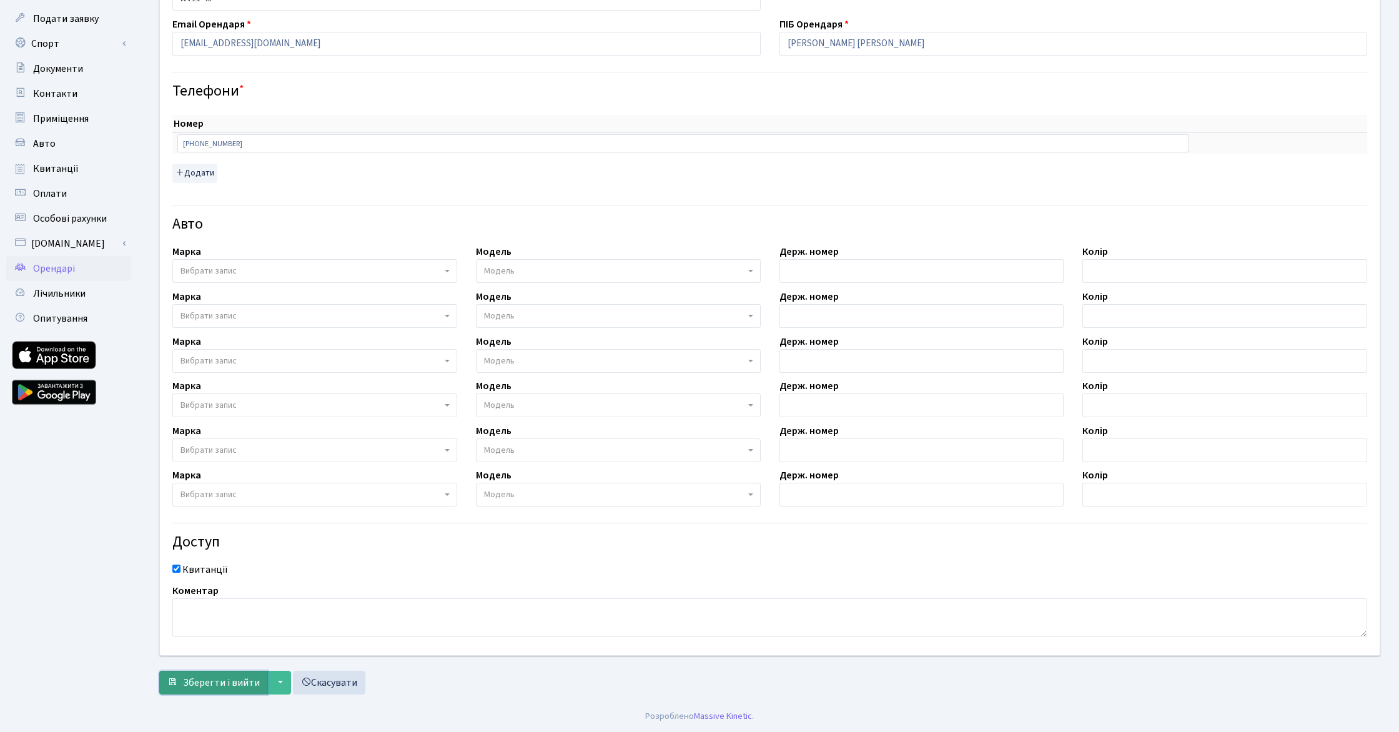
click at [218, 687] on span "Зберегти і вийти" at bounding box center [221, 683] width 77 height 14
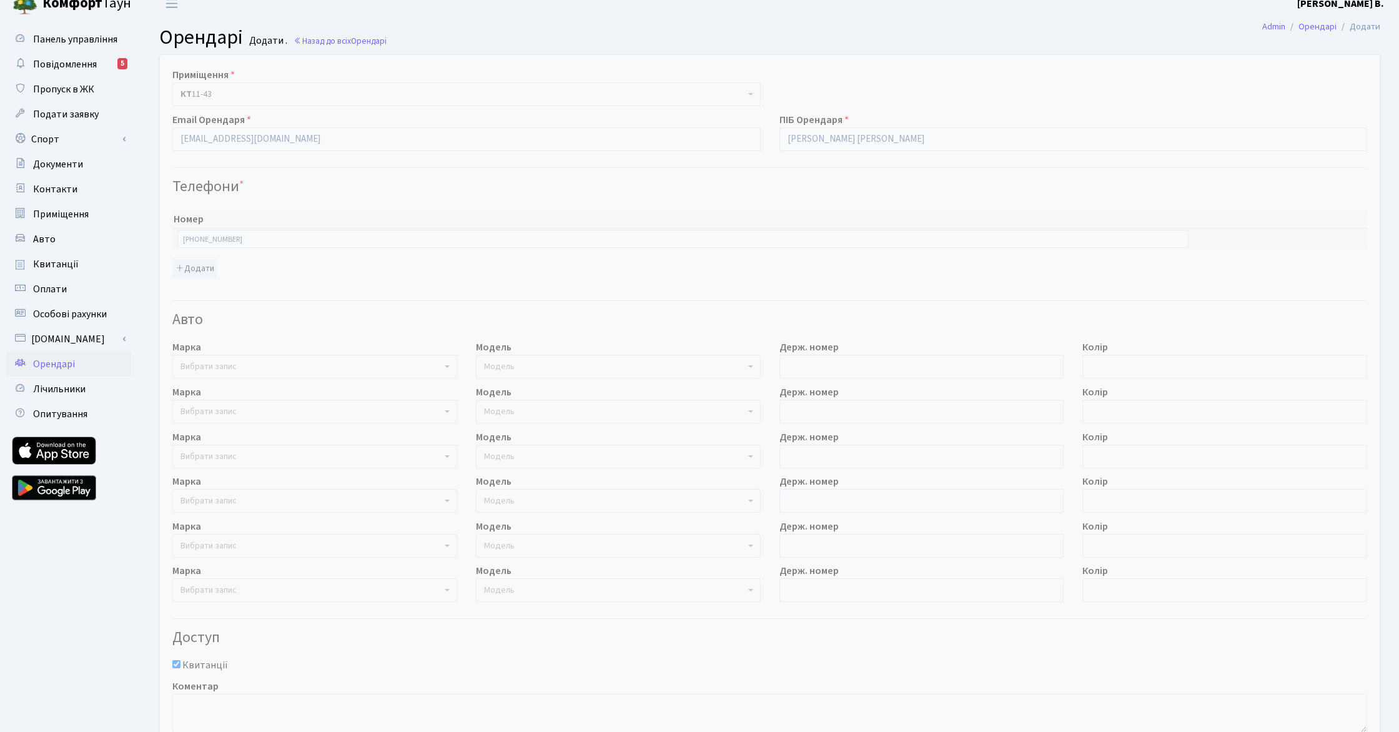
scroll to position [15, 0]
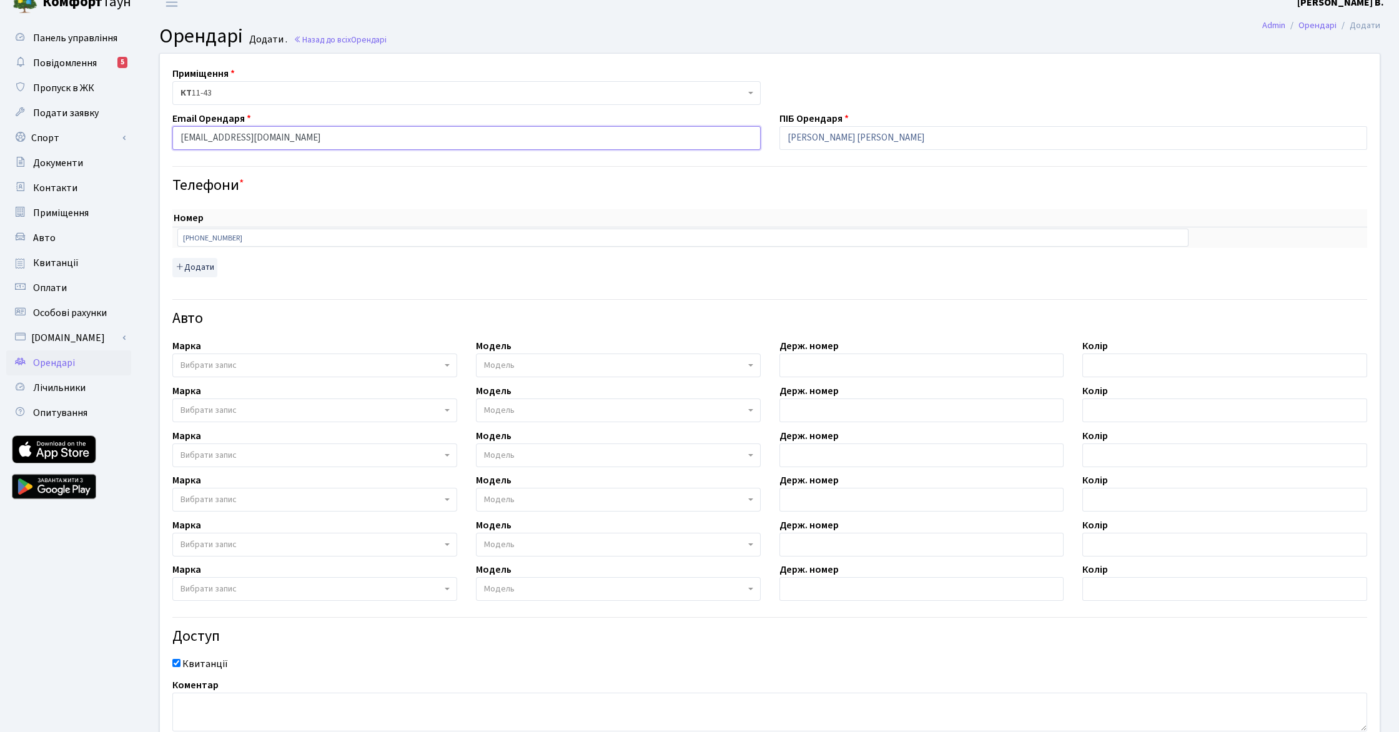
click at [538, 146] on input "[EMAIL_ADDRESS][DOMAIN_NAME]" at bounding box center [466, 138] width 588 height 24
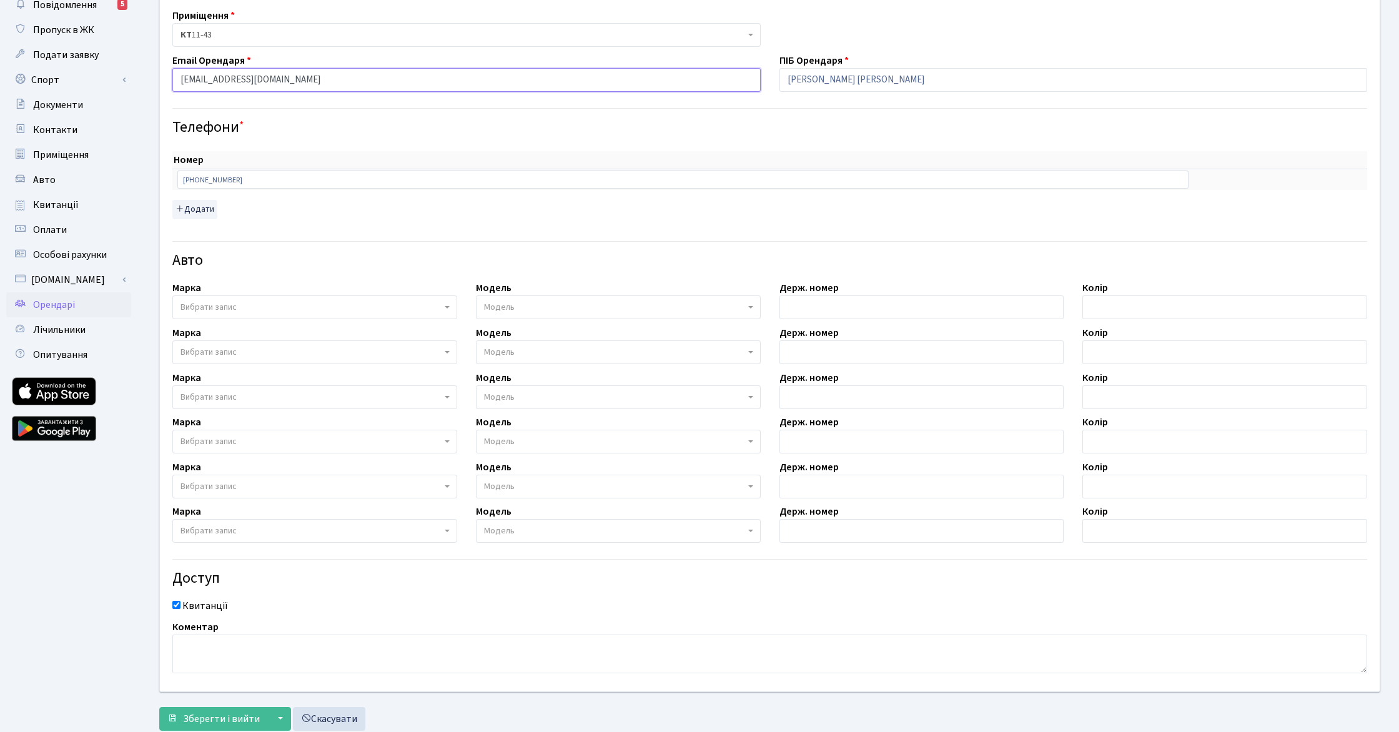
scroll to position [109, 0]
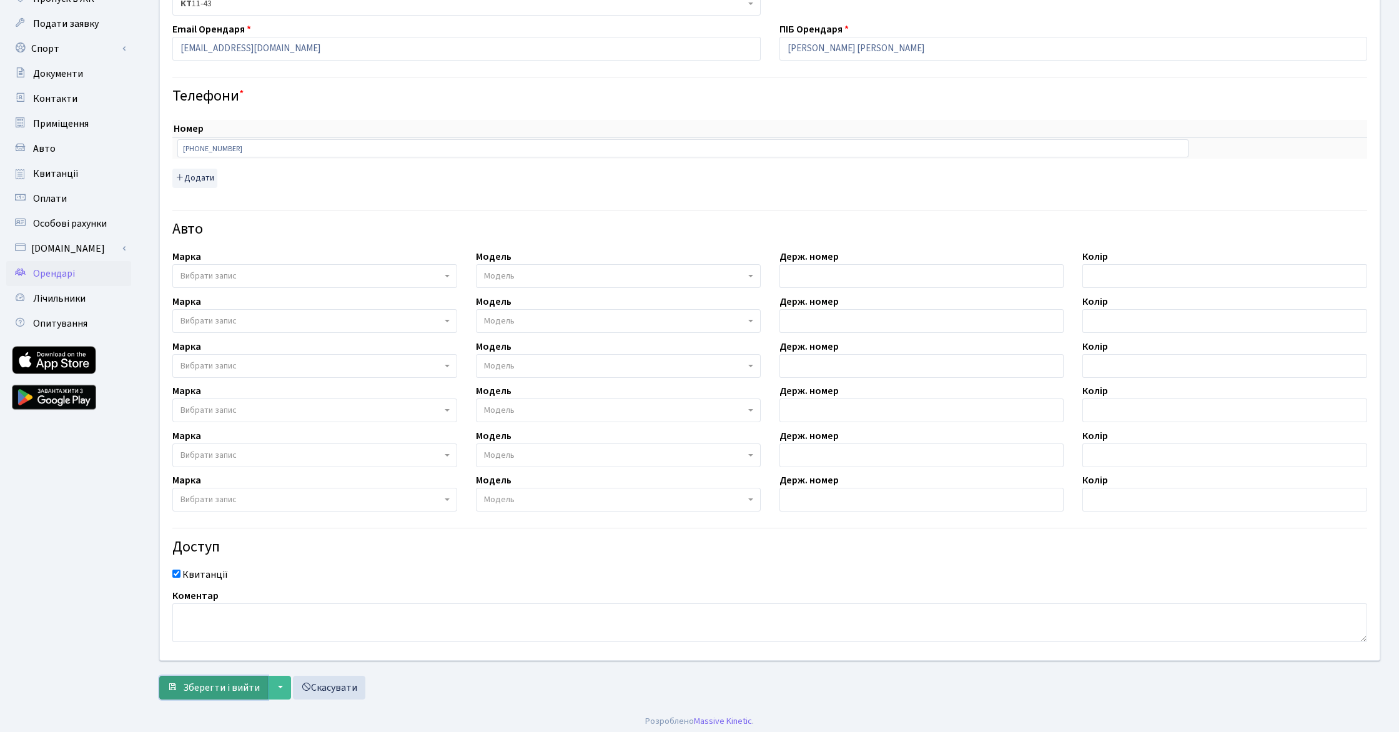
click at [237, 684] on span "Зберегти і вийти" at bounding box center [221, 688] width 77 height 14
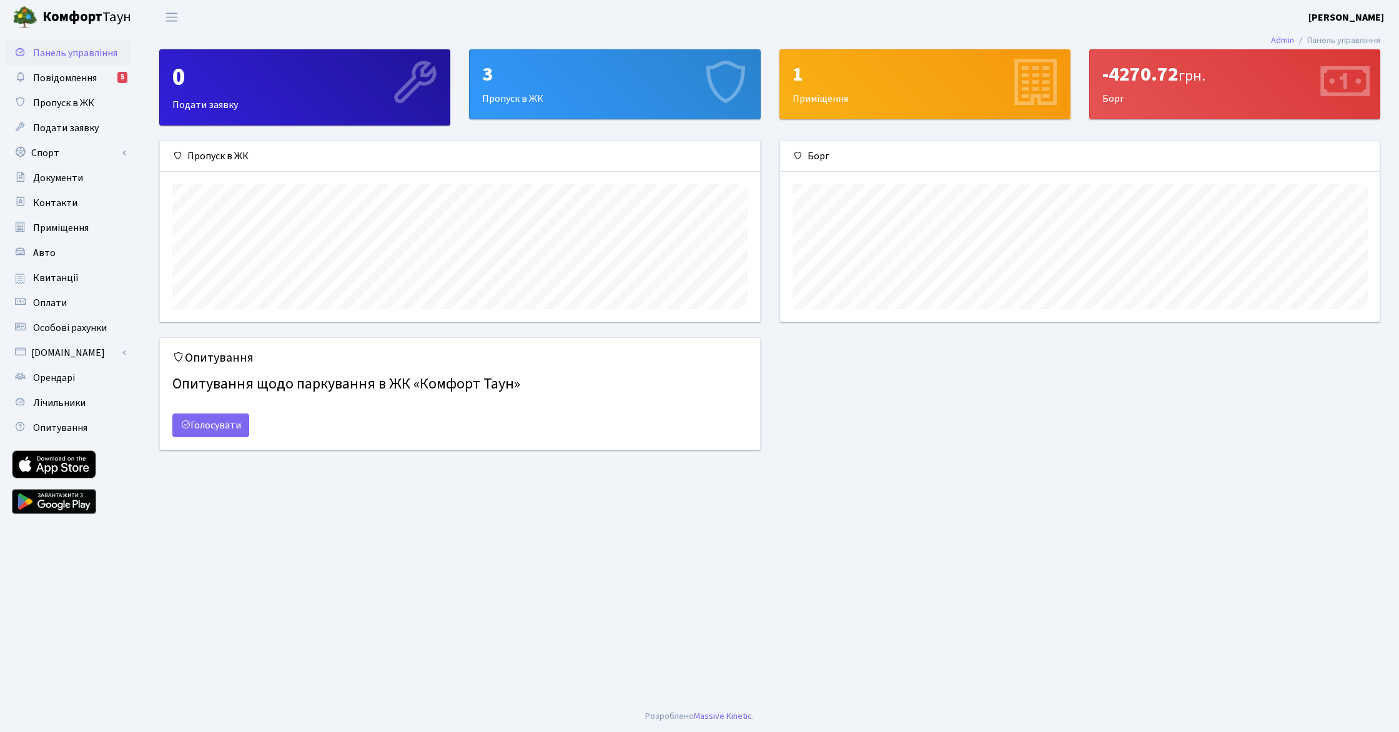
scroll to position [181, 600]
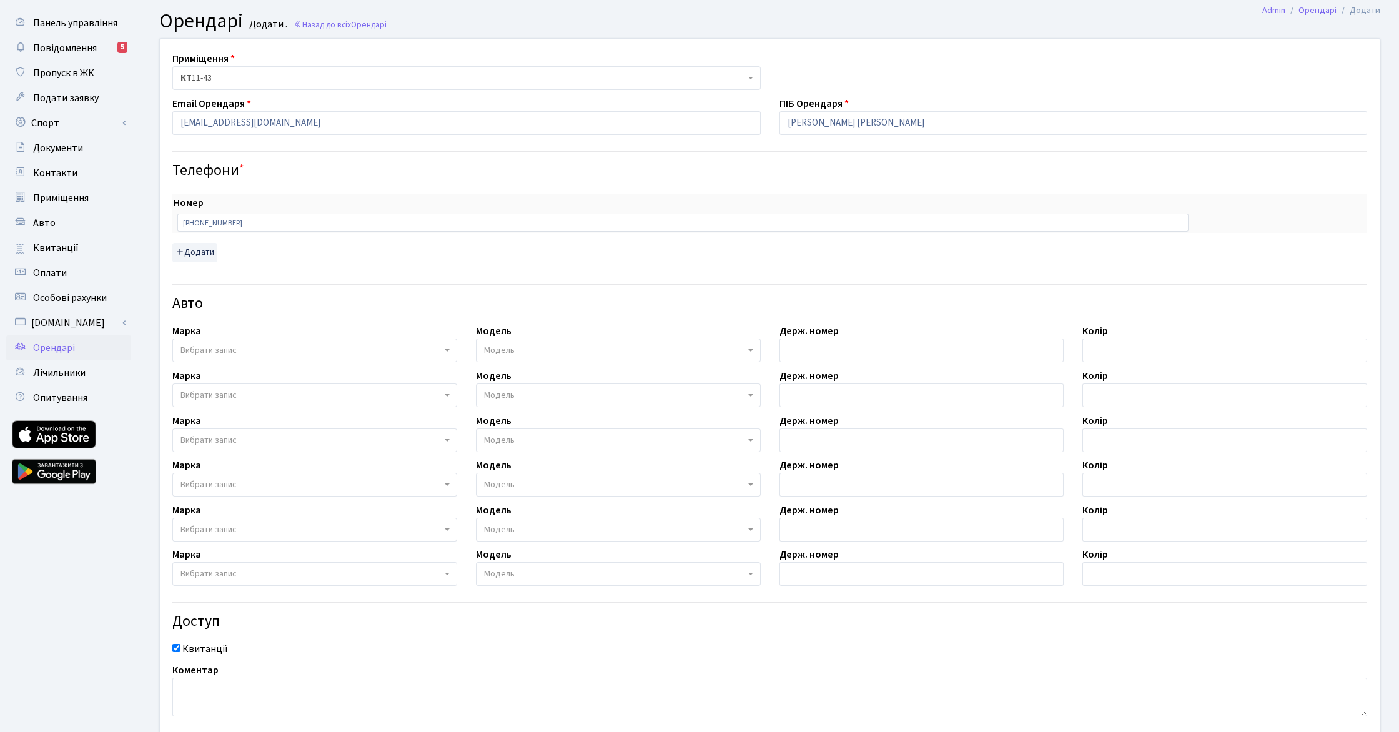
scroll to position [29, 0]
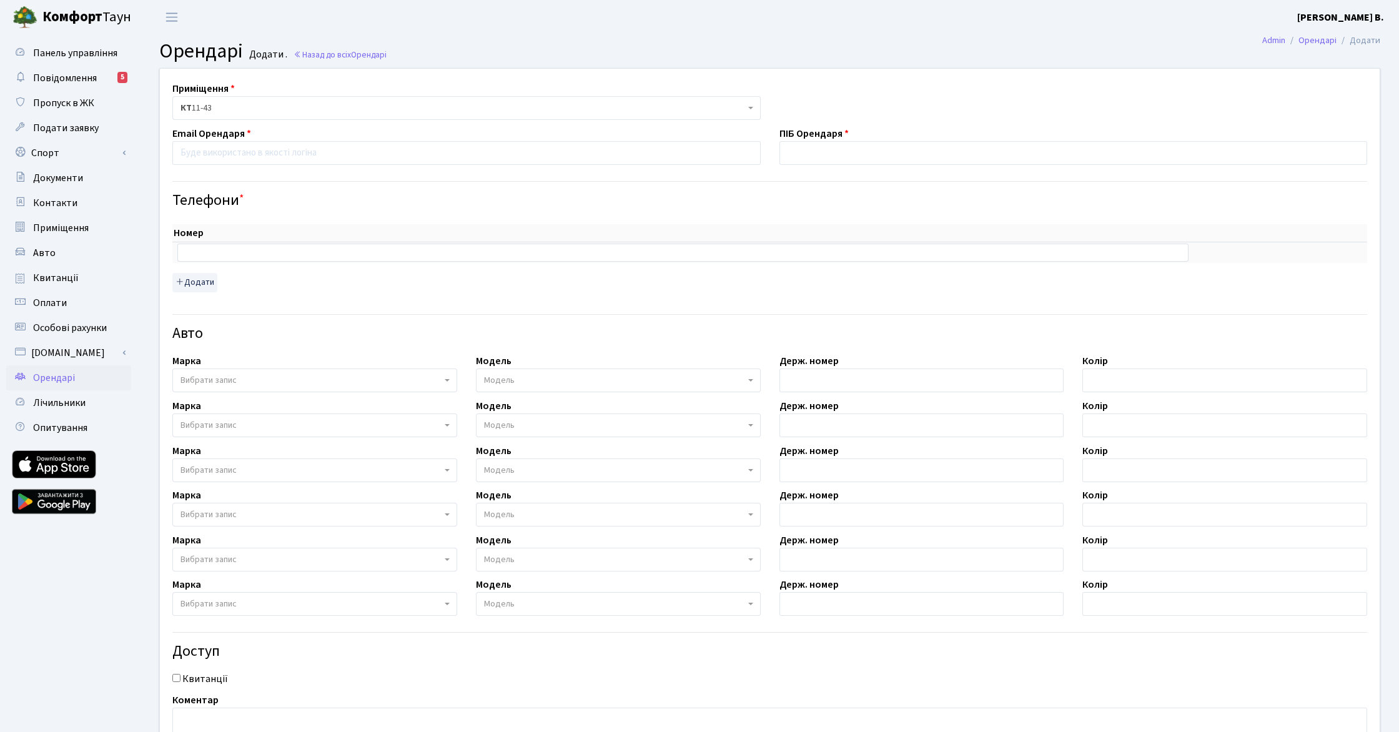
scroll to position [29, 0]
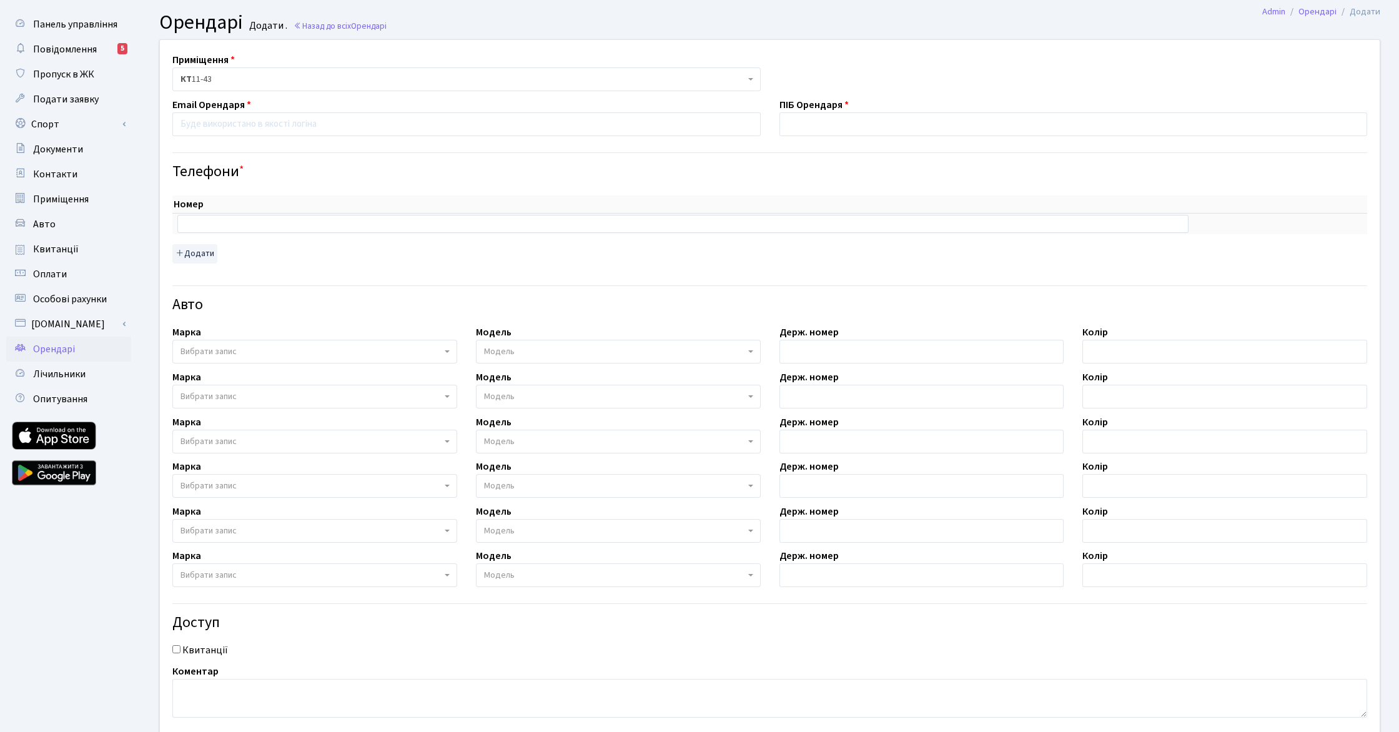
click at [68, 346] on span "Орендарі" at bounding box center [54, 349] width 42 height 14
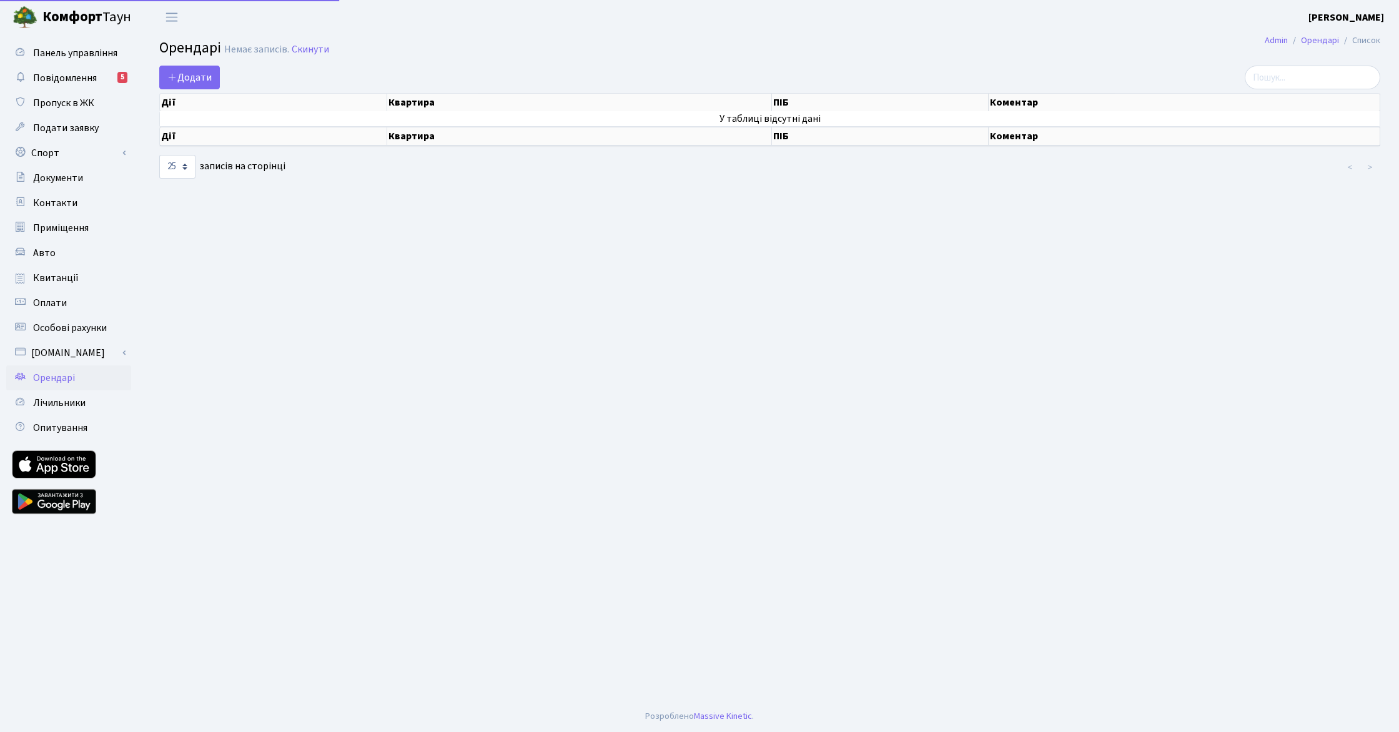
select select "25"
click at [1303, 73] on input "search" at bounding box center [1313, 78] width 136 height 24
type input "co"
click at [1039, 114] on td "У таблиці відсутні дані" at bounding box center [770, 118] width 1220 height 15
